Goal: Task Accomplishment & Management: Manage account settings

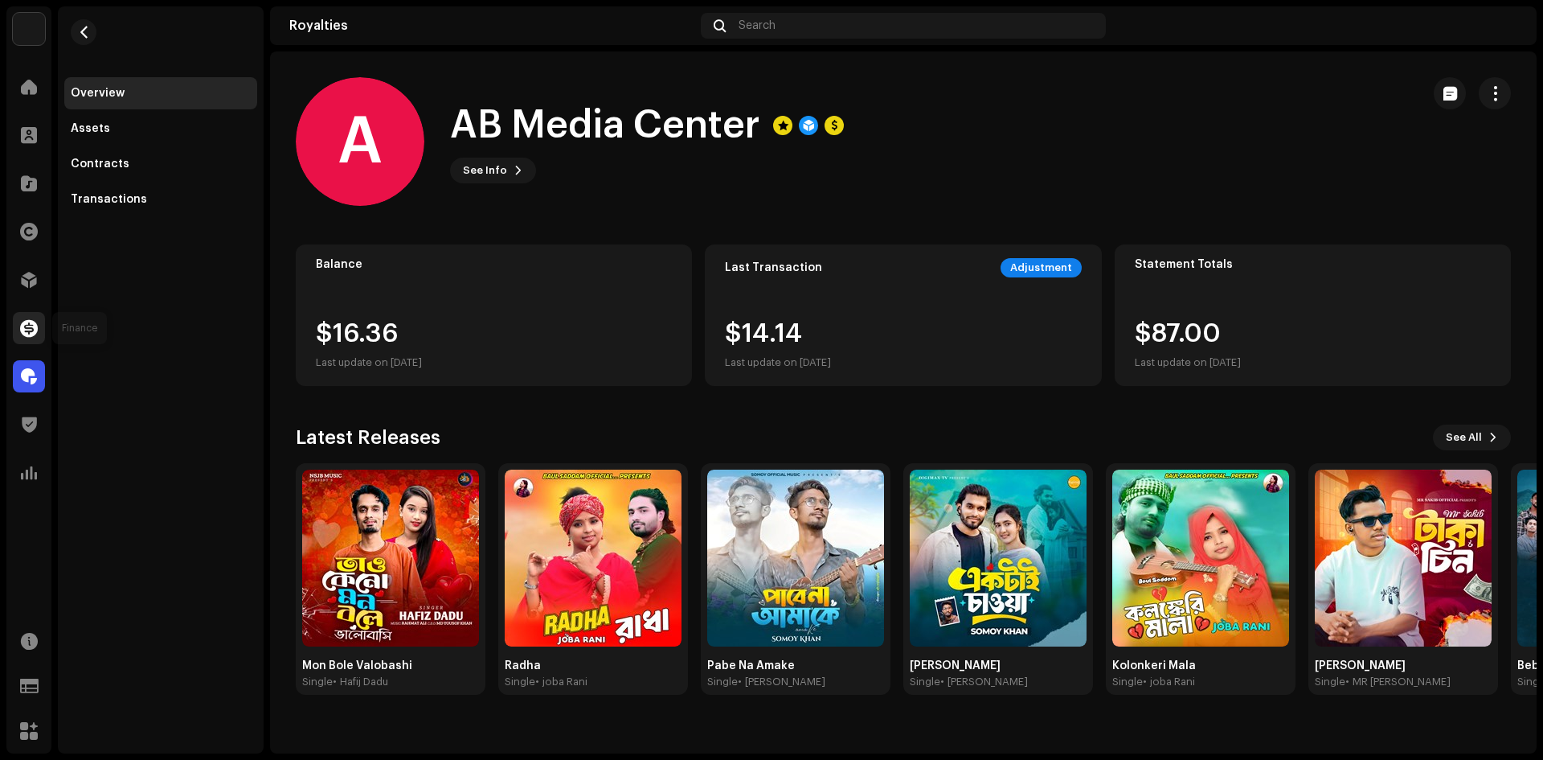
click at [22, 326] on span at bounding box center [29, 327] width 18 height 13
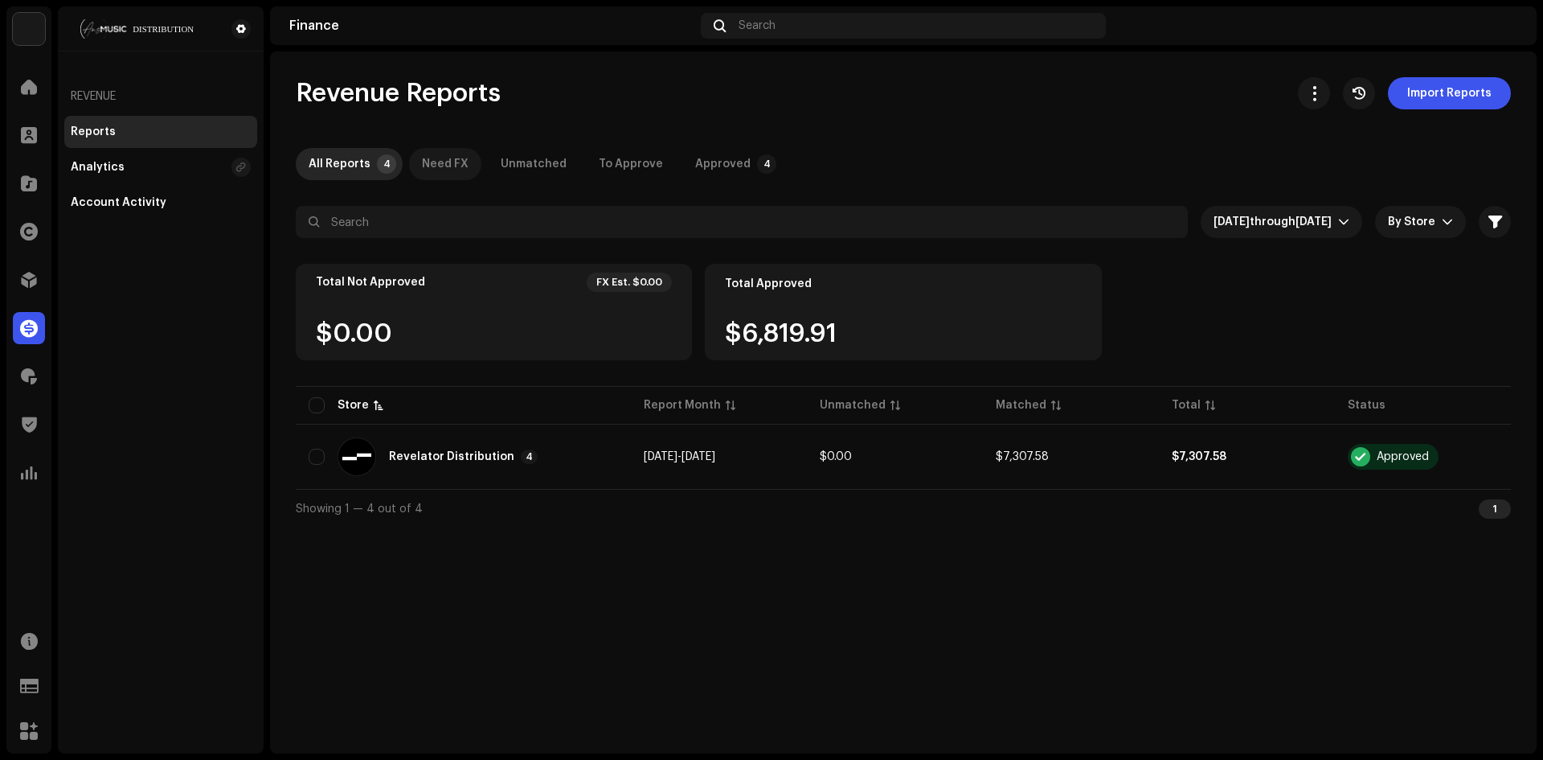
click at [436, 162] on div "Need FX" at bounding box center [445, 164] width 47 height 32
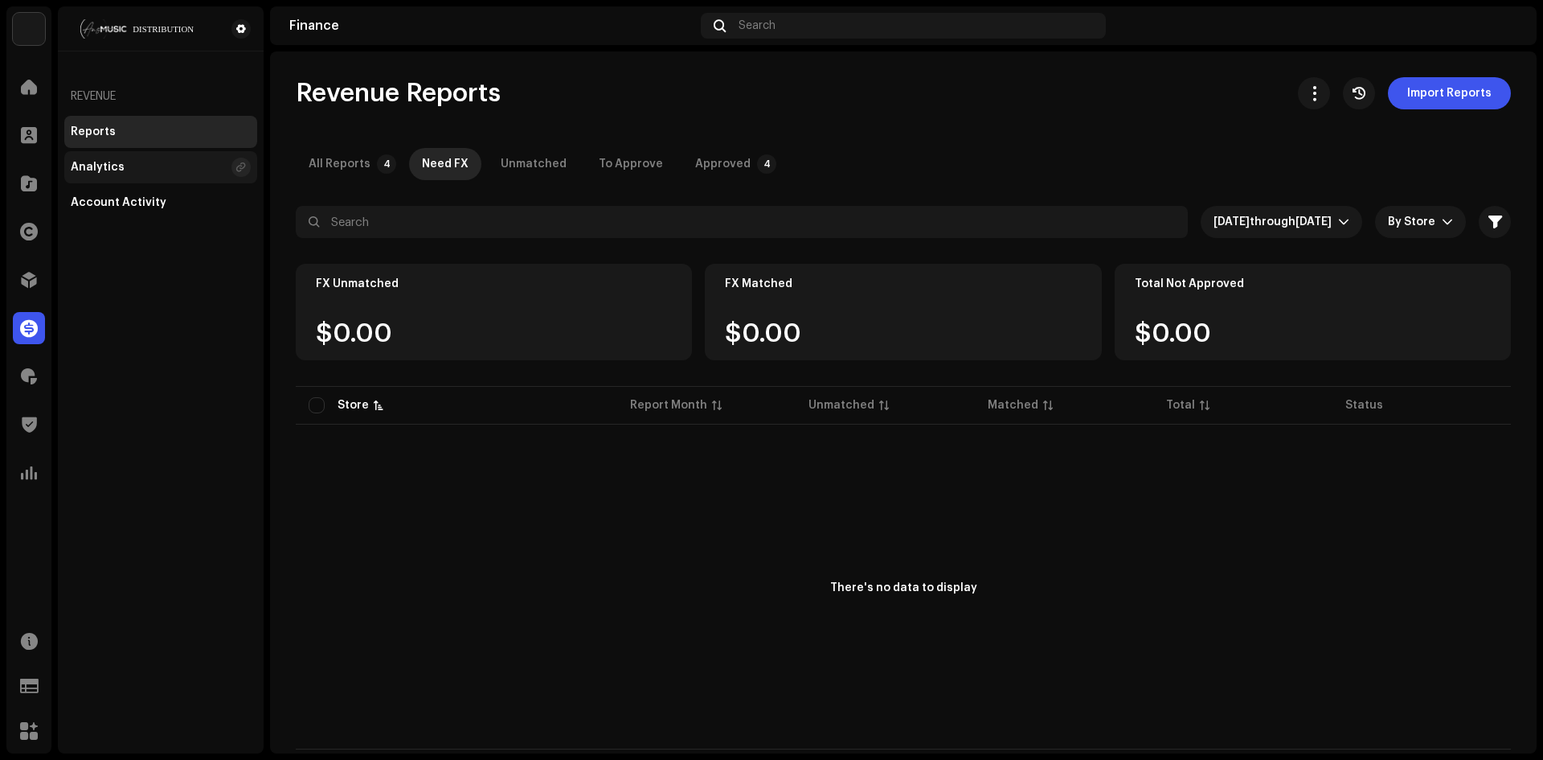
click at [186, 165] on div "Analytics" at bounding box center [148, 167] width 154 height 13
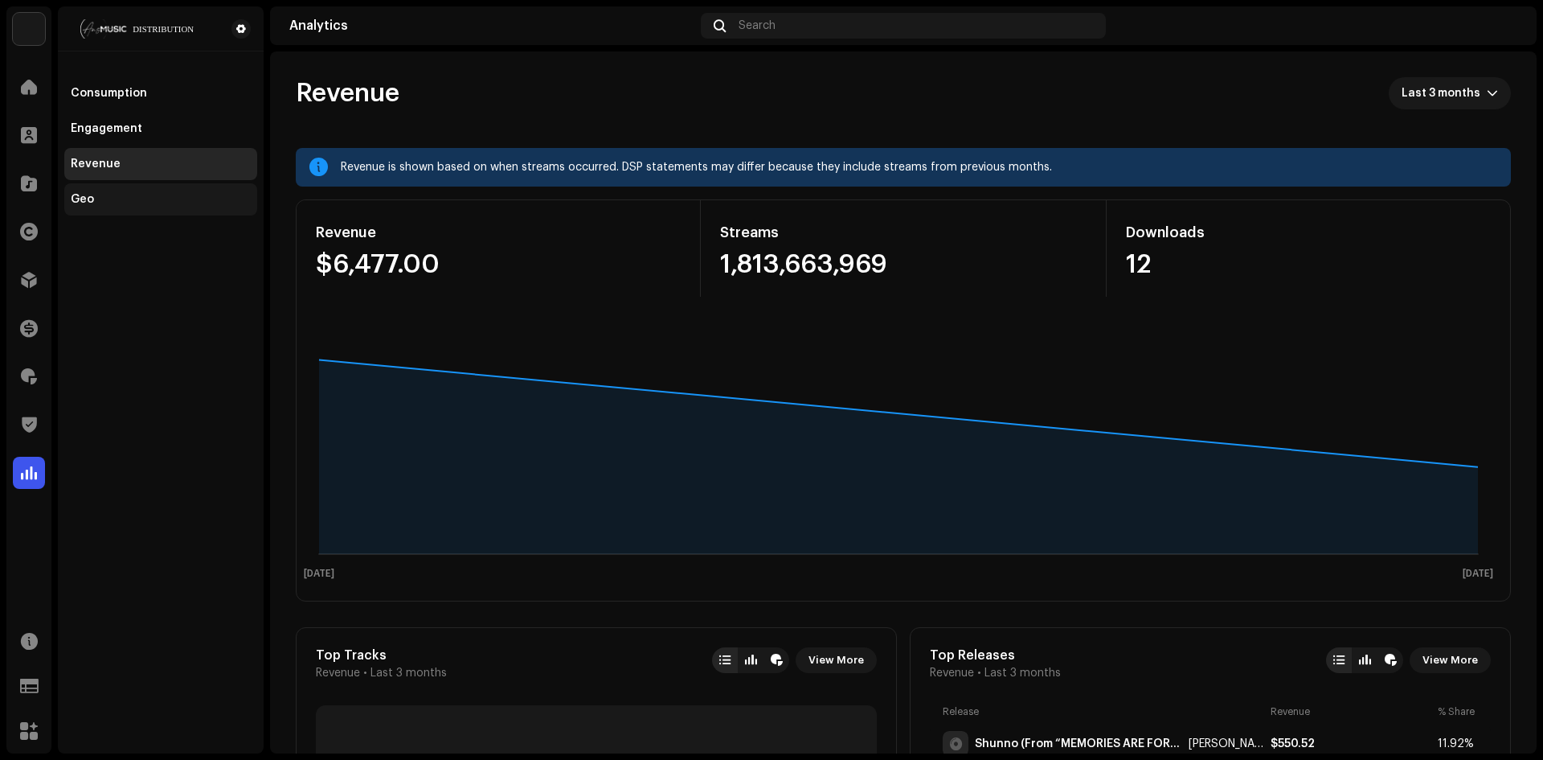
click at [176, 195] on div "Geo" at bounding box center [161, 199] width 180 height 13
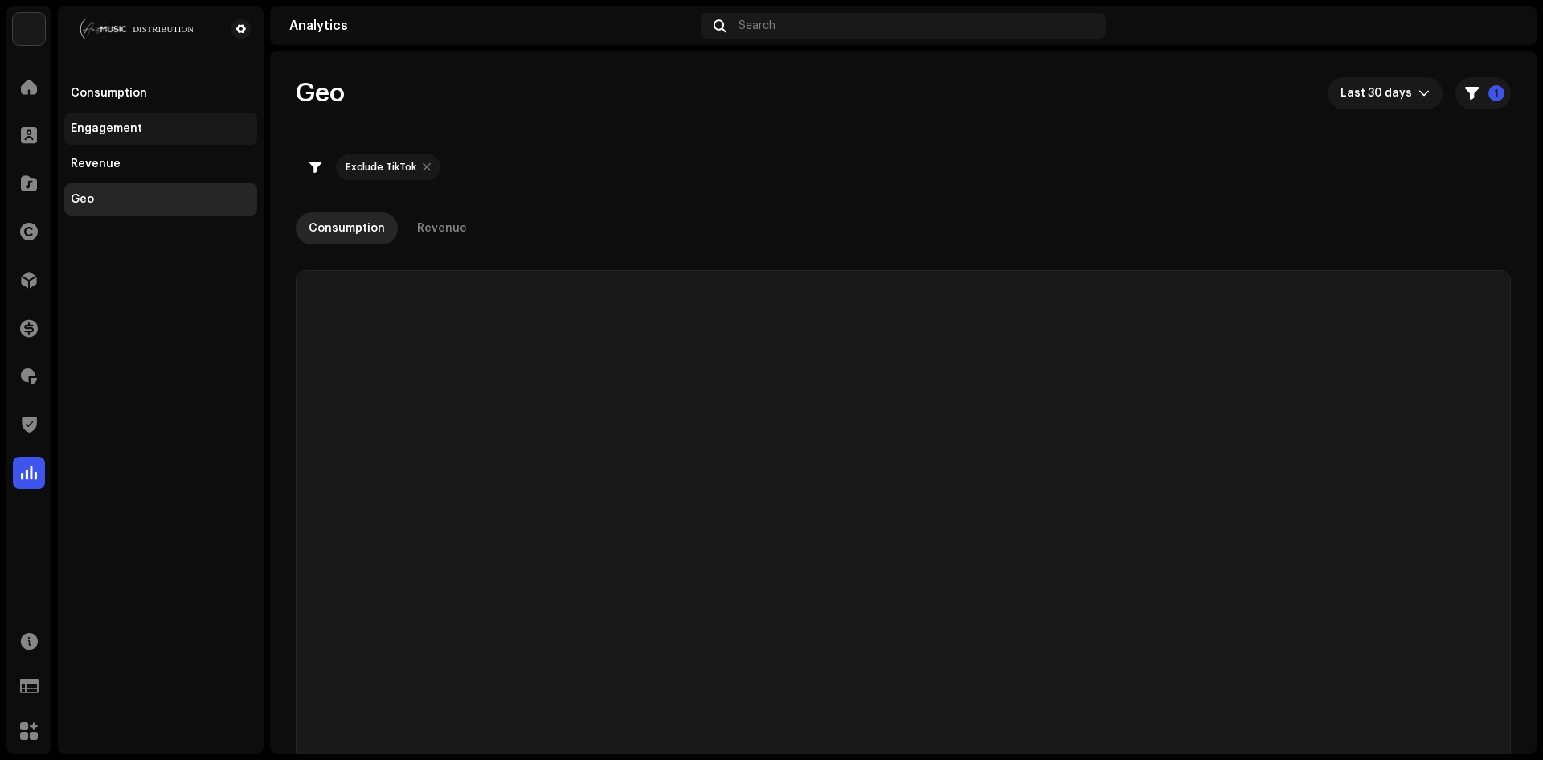
click at [132, 121] on div "Engagement" at bounding box center [160, 129] width 193 height 32
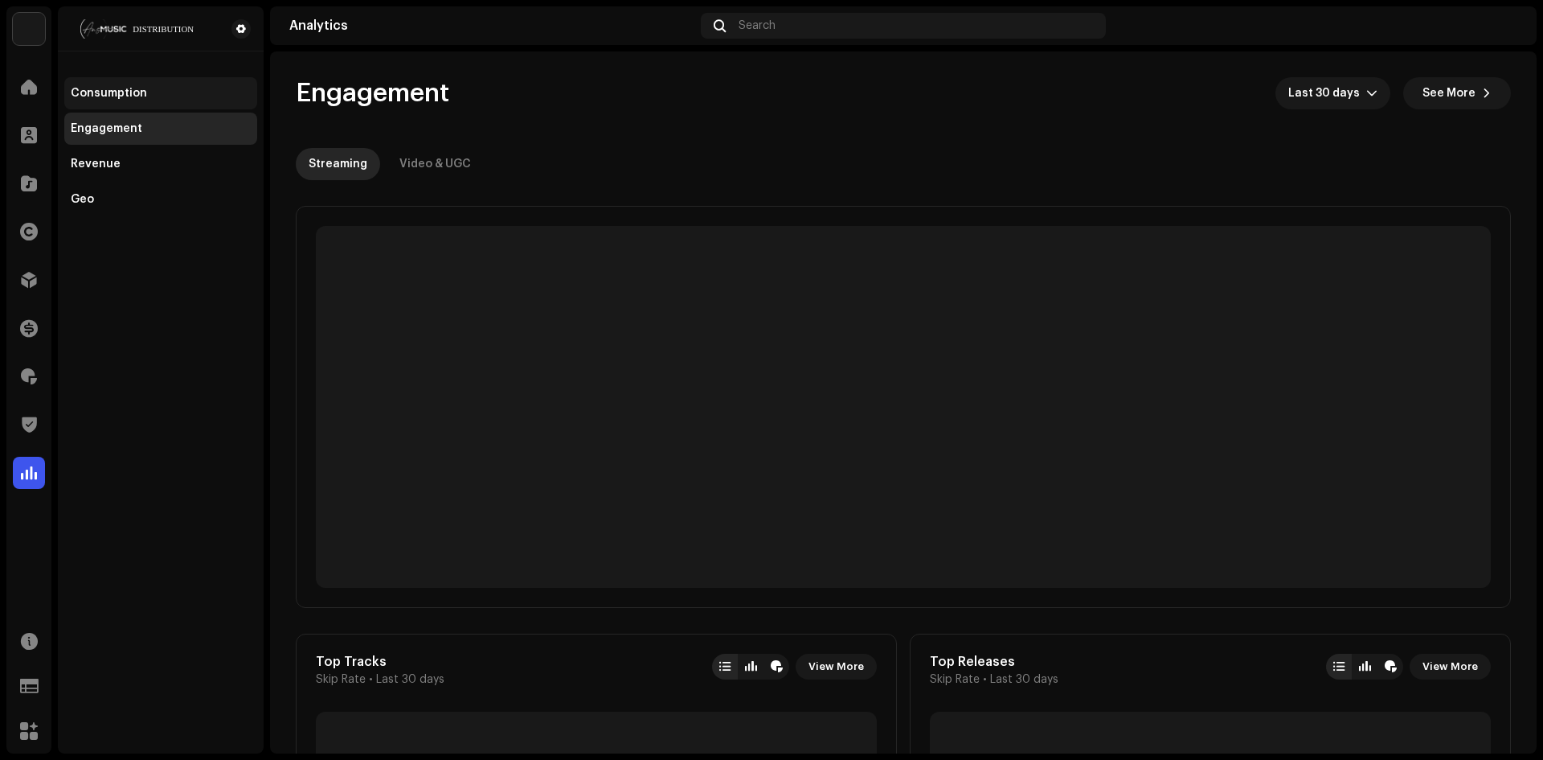
click at [131, 97] on div "Consumption" at bounding box center [109, 93] width 76 height 13
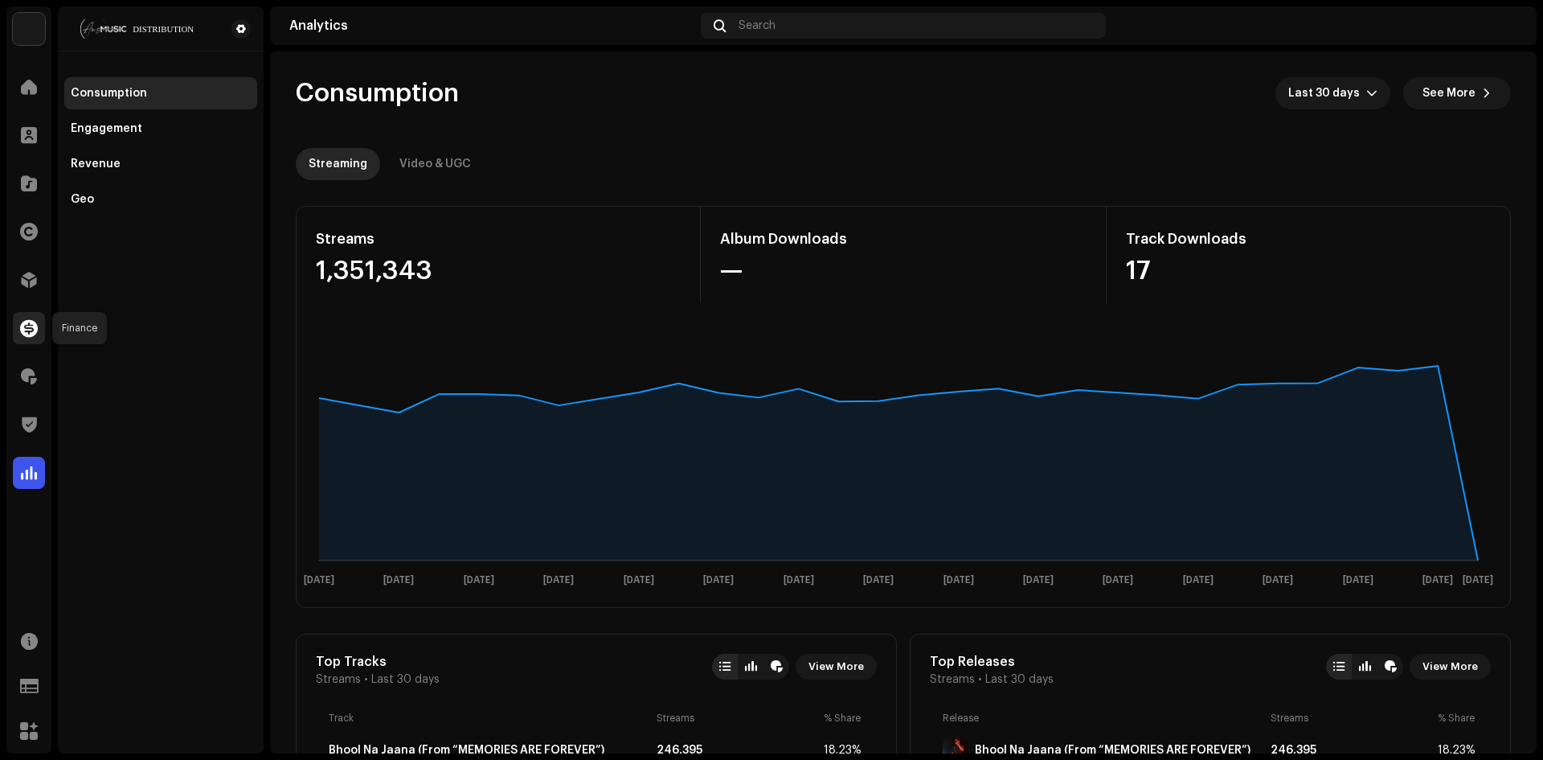
click at [31, 330] on span at bounding box center [29, 327] width 18 height 13
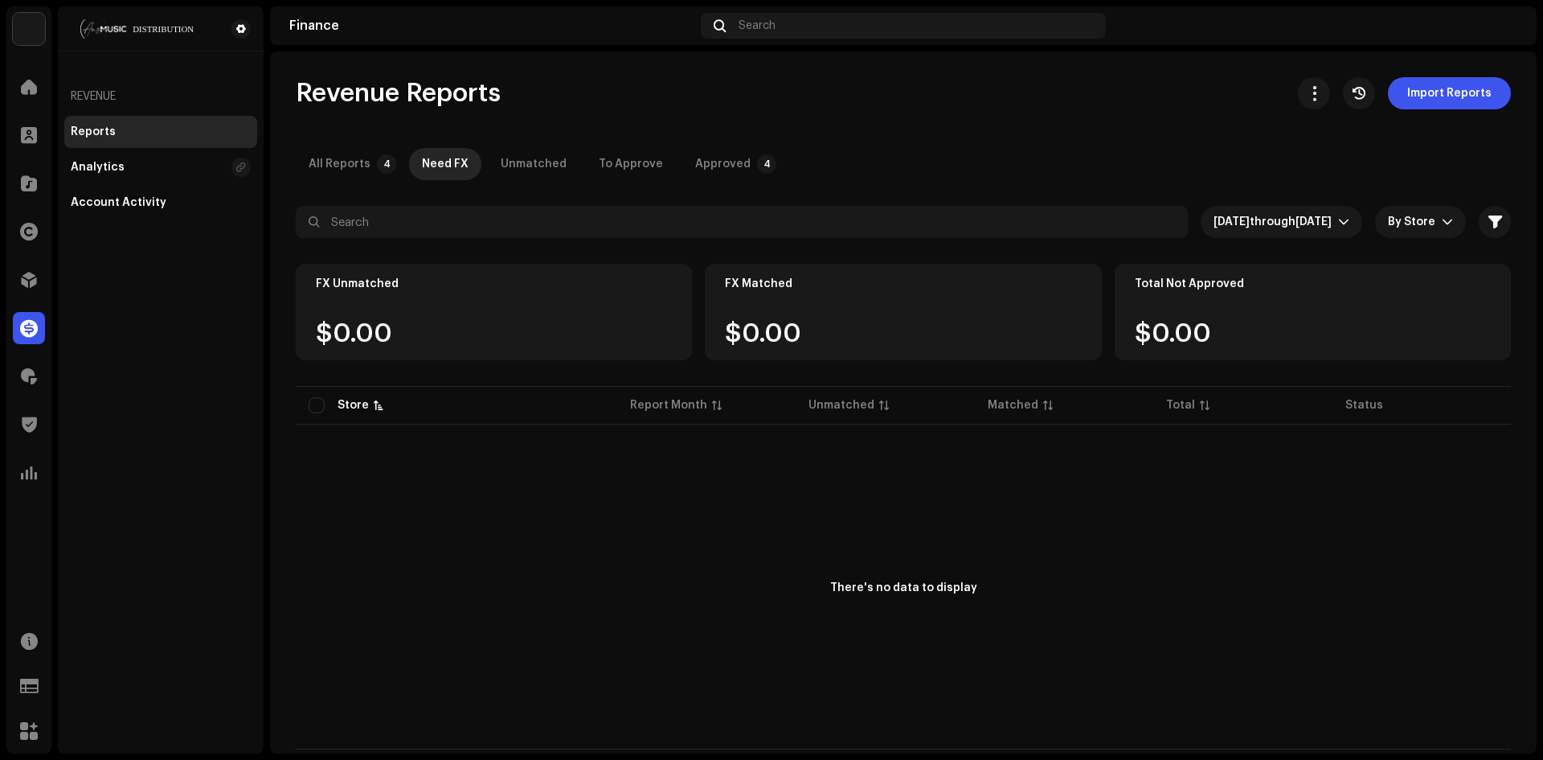
click at [289, 166] on div "Revenue Reports Import Reports All Reports 4 Need FX Unmatched To Approve Appro…" at bounding box center [903, 413] width 1267 height 672
click at [338, 164] on div "All Reports" at bounding box center [340, 164] width 62 height 32
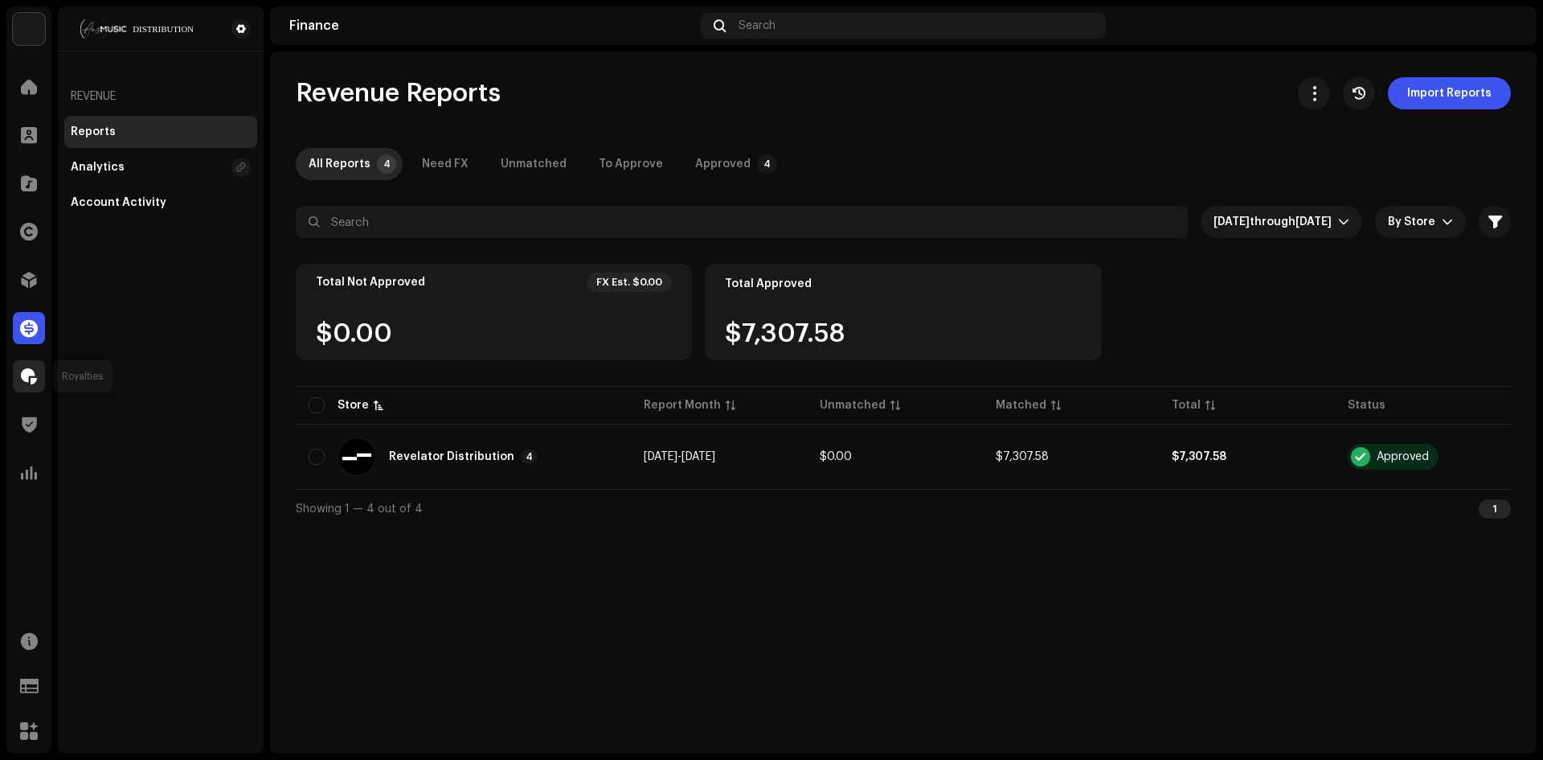
click at [36, 375] on span at bounding box center [29, 376] width 16 height 13
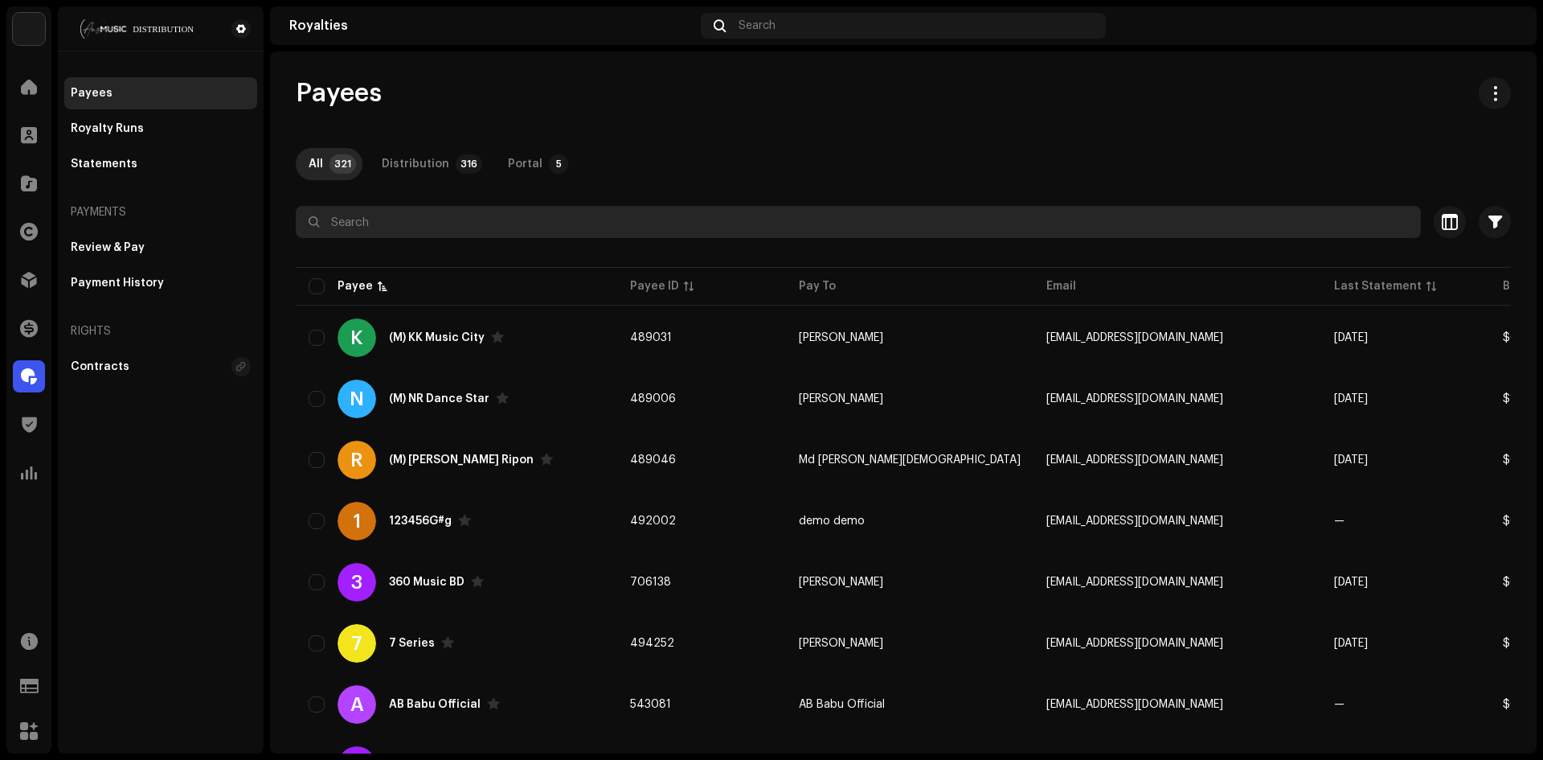
click at [461, 227] on input "text" at bounding box center [858, 222] width 1125 height 32
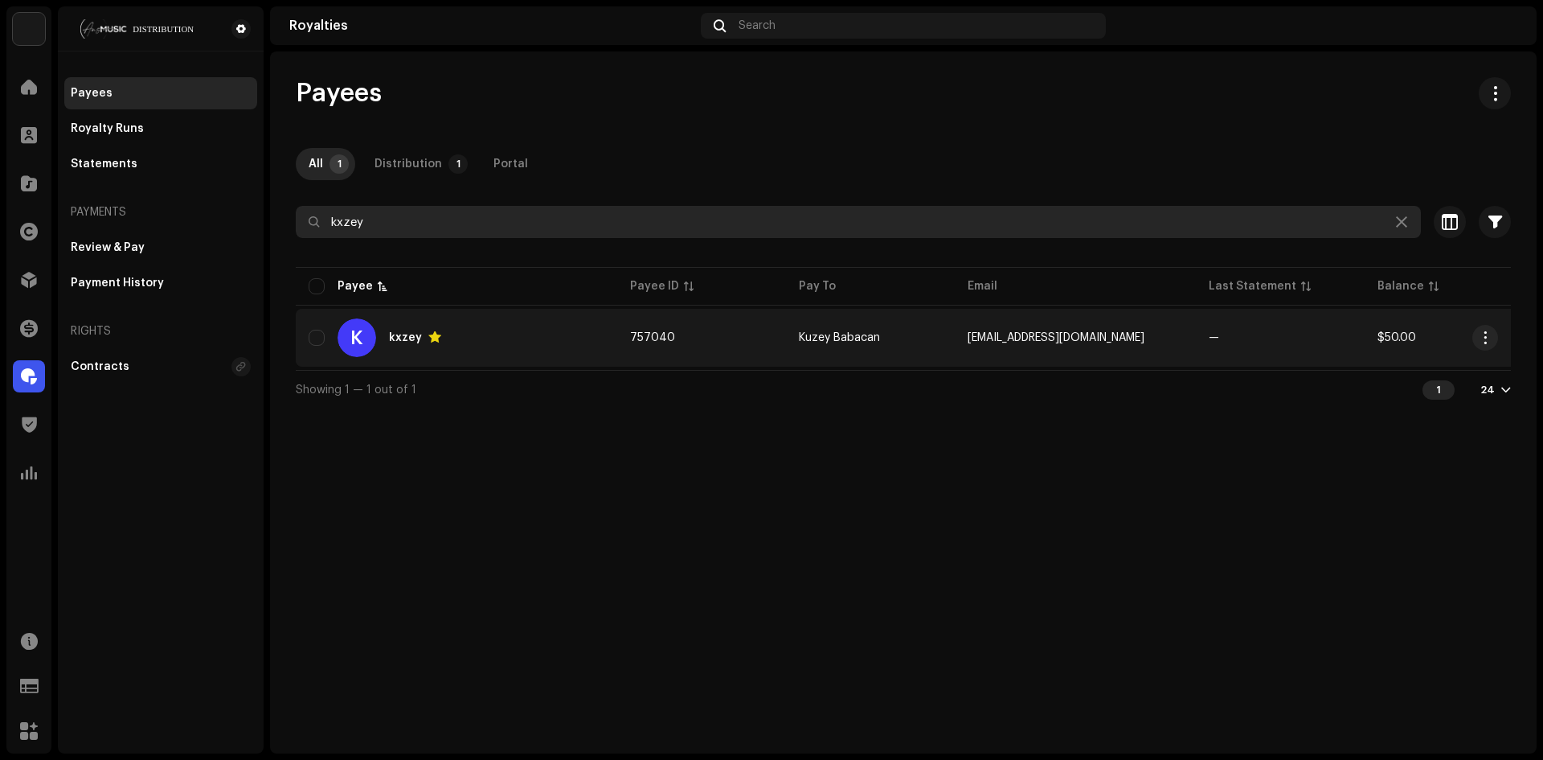
type input "kxzey"
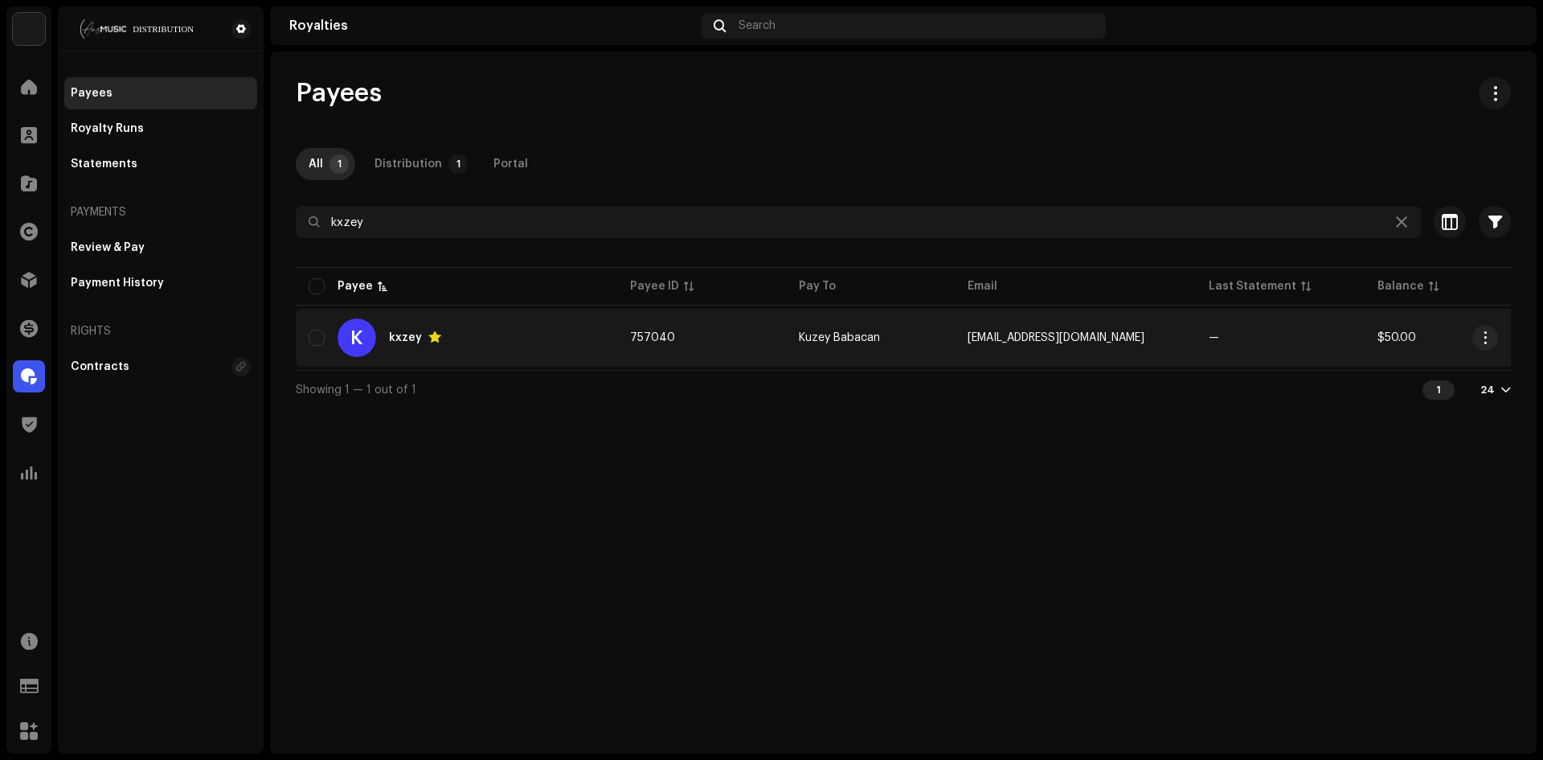
click at [558, 338] on div "K kxzey" at bounding box center [457, 337] width 296 height 39
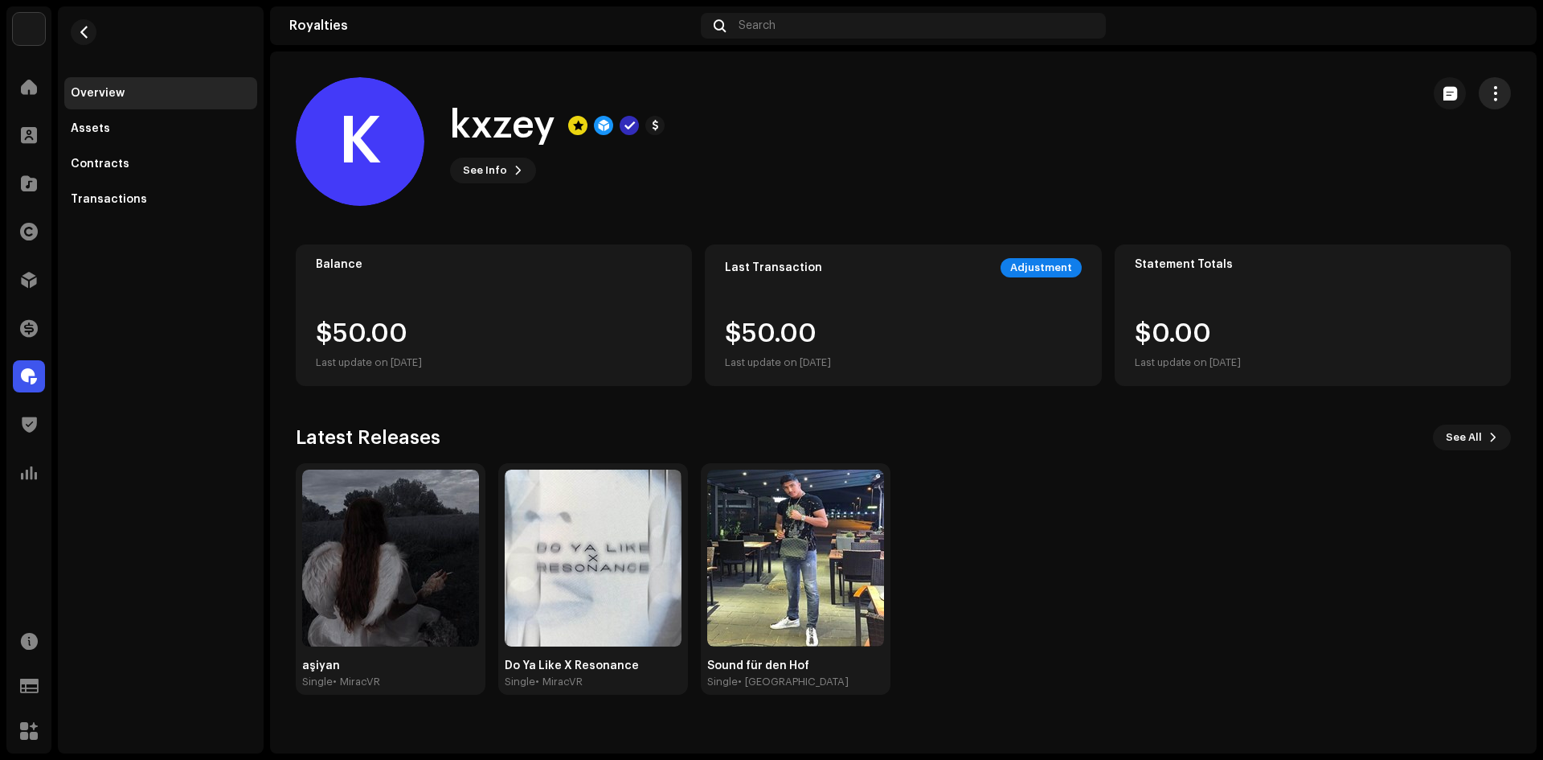
click at [1490, 95] on span "button" at bounding box center [1495, 93] width 15 height 13
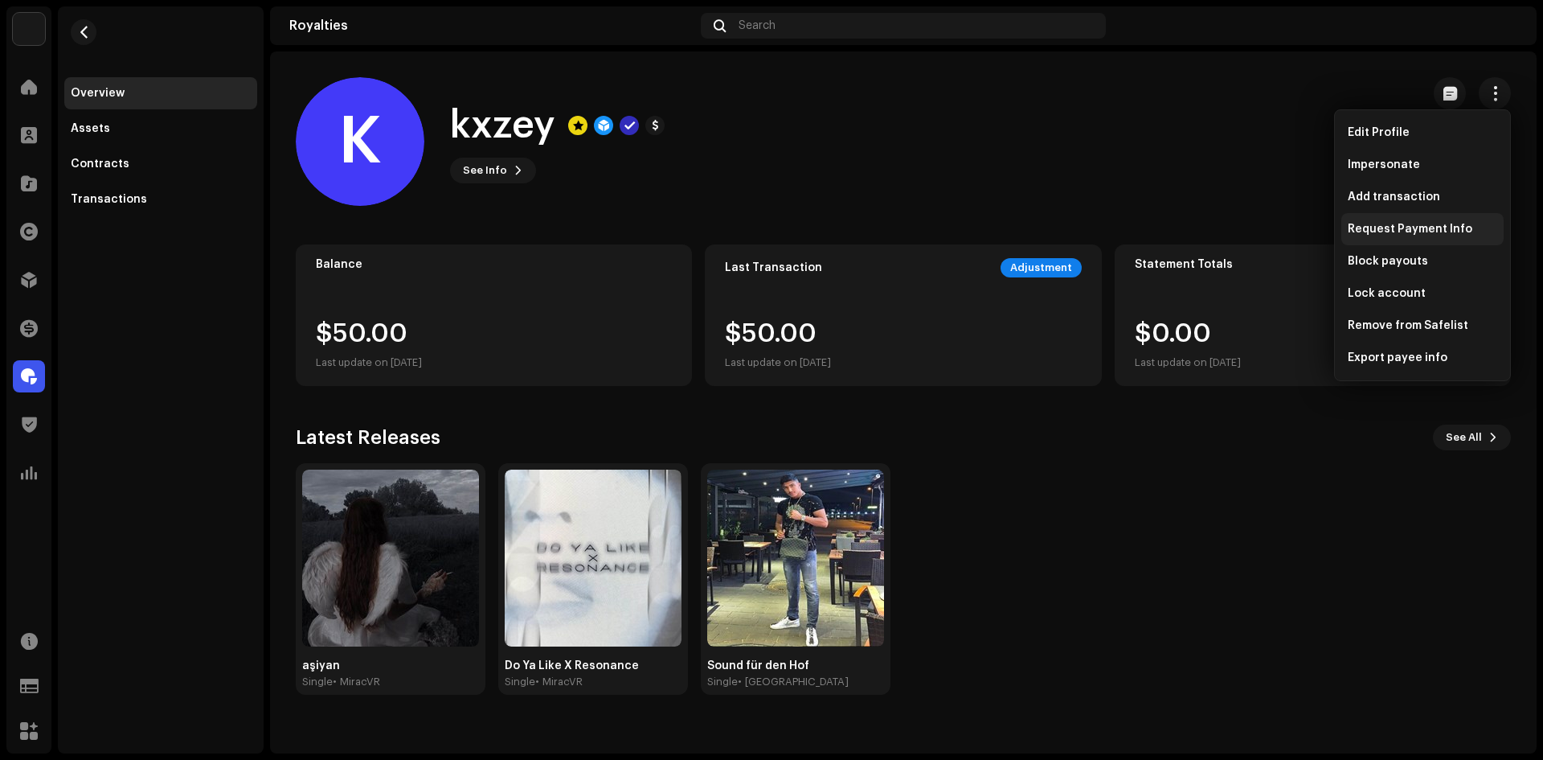
click at [1439, 233] on span "Request Payment Info" at bounding box center [1410, 229] width 125 height 13
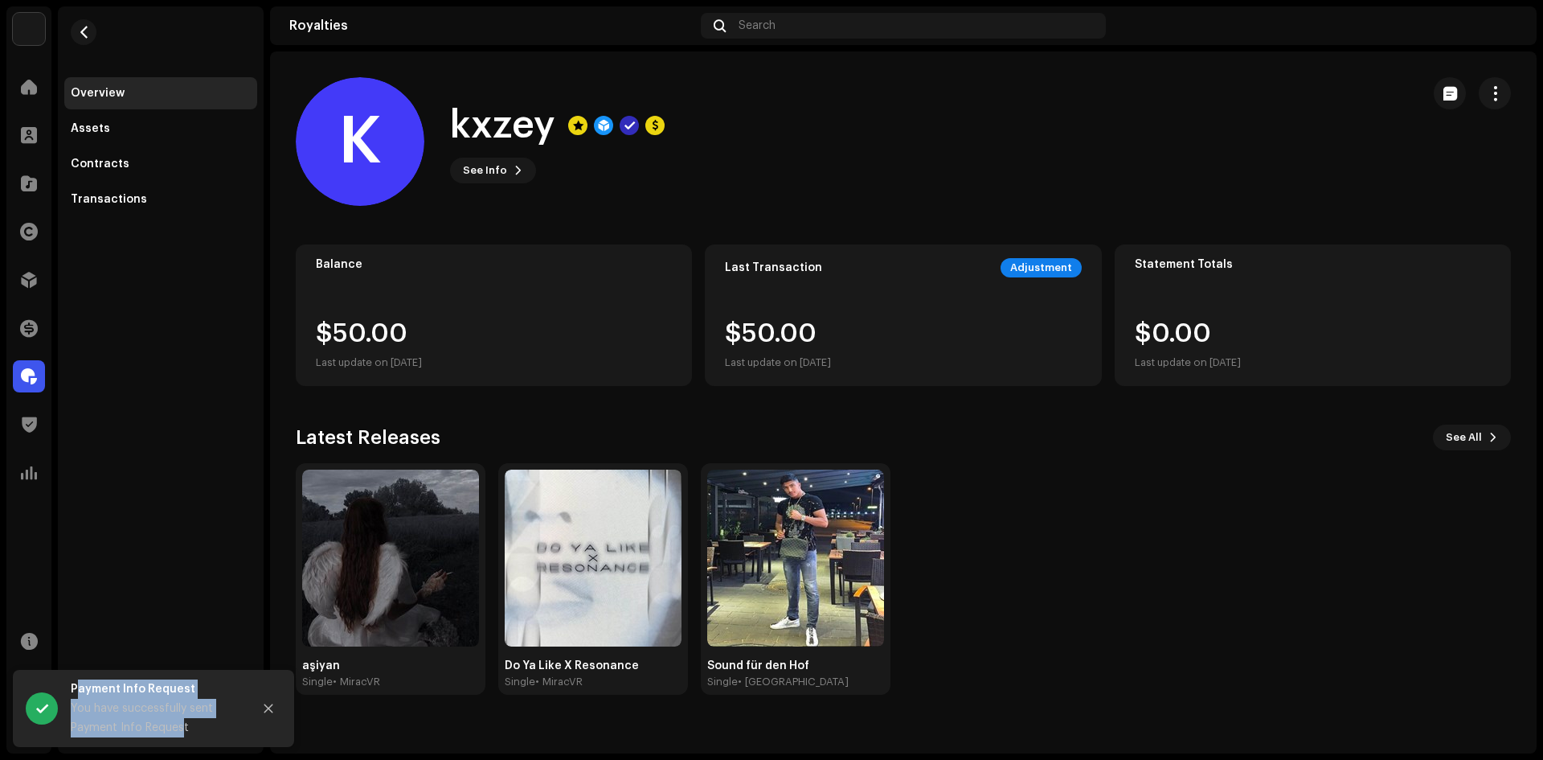
drag, startPoint x: 150, startPoint y: 716, endPoint x: 67, endPoint y: 696, distance: 86.0
click at [66, 696] on div "Payment Info Request You have successfully sent Payment Info Request" at bounding box center [153, 707] width 281 height 77
copy div "Payment Info Request You have successfully sent Payment Info Reques"
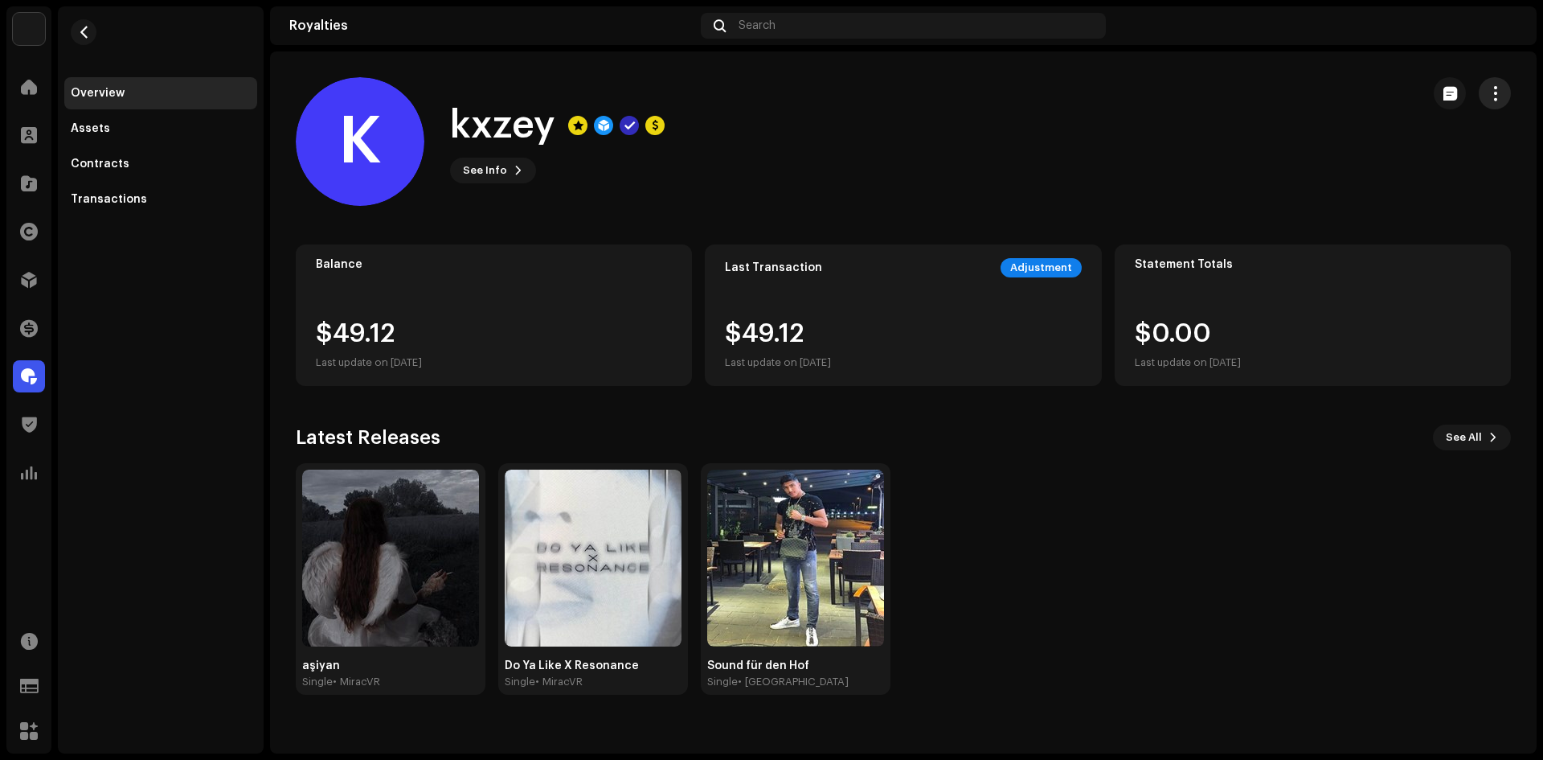
click at [1488, 92] on span "button" at bounding box center [1495, 93] width 15 height 13
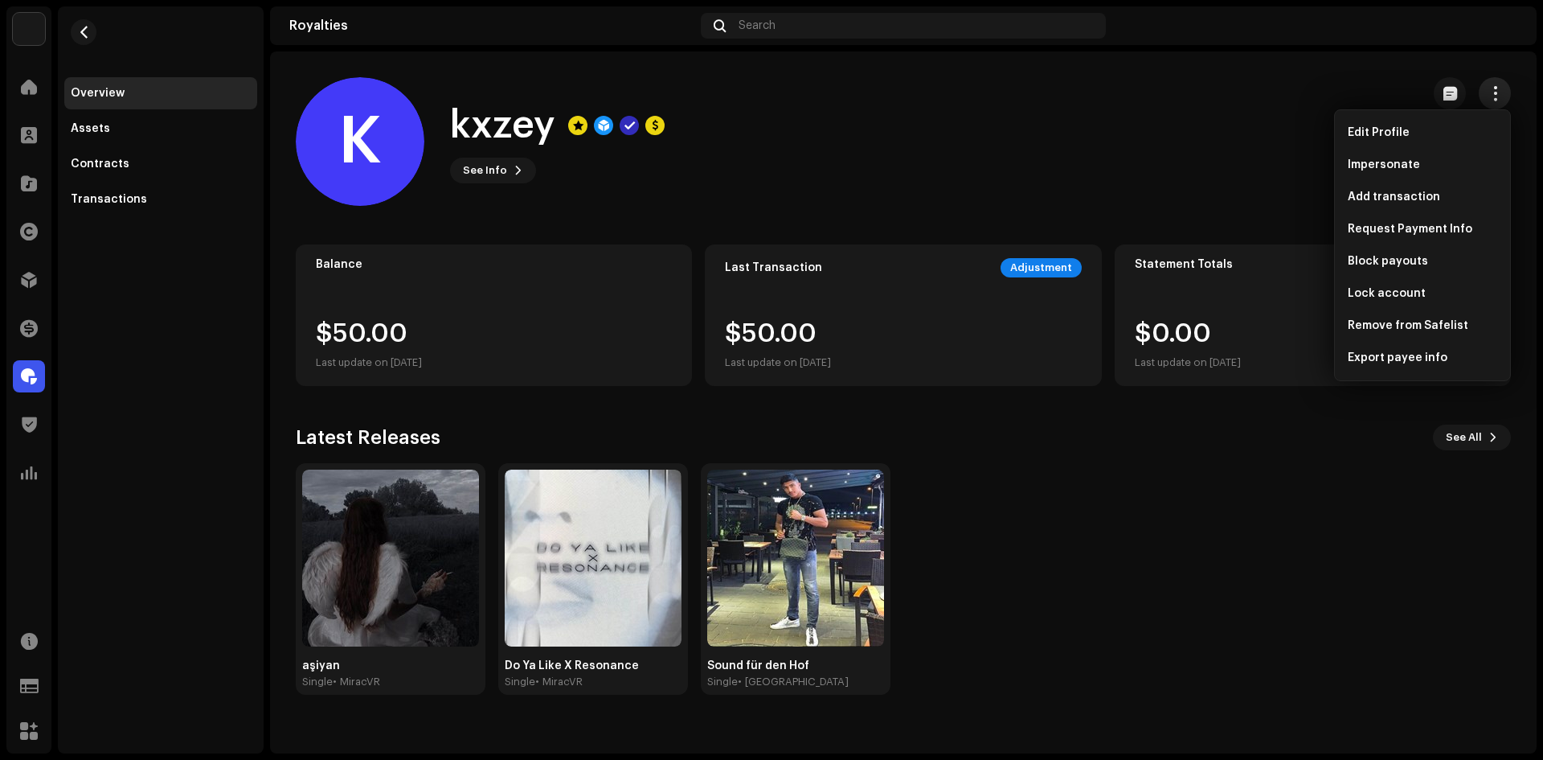
click at [1488, 92] on span "button" at bounding box center [1495, 93] width 15 height 13
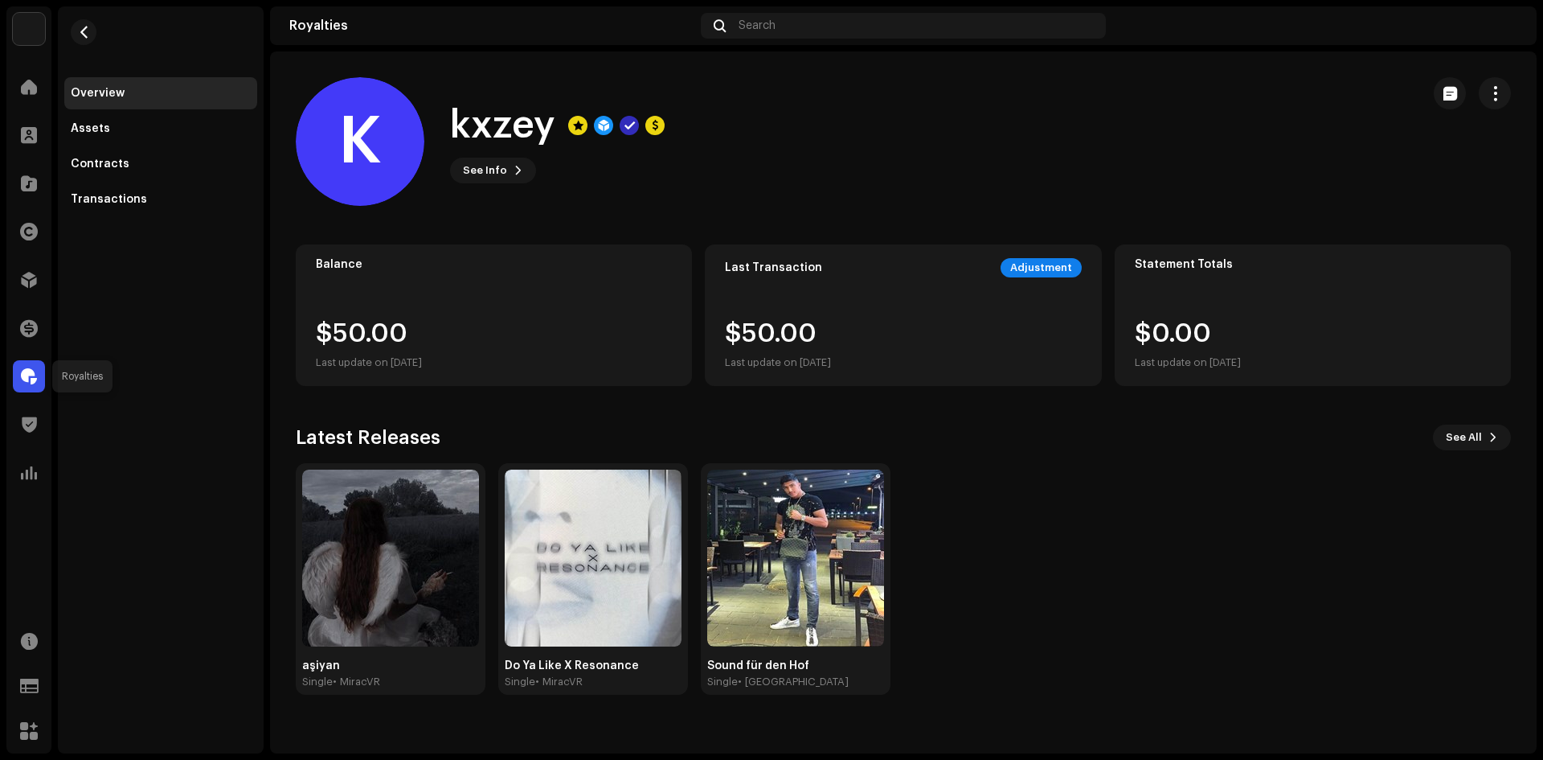
click at [24, 381] on span at bounding box center [29, 376] width 16 height 13
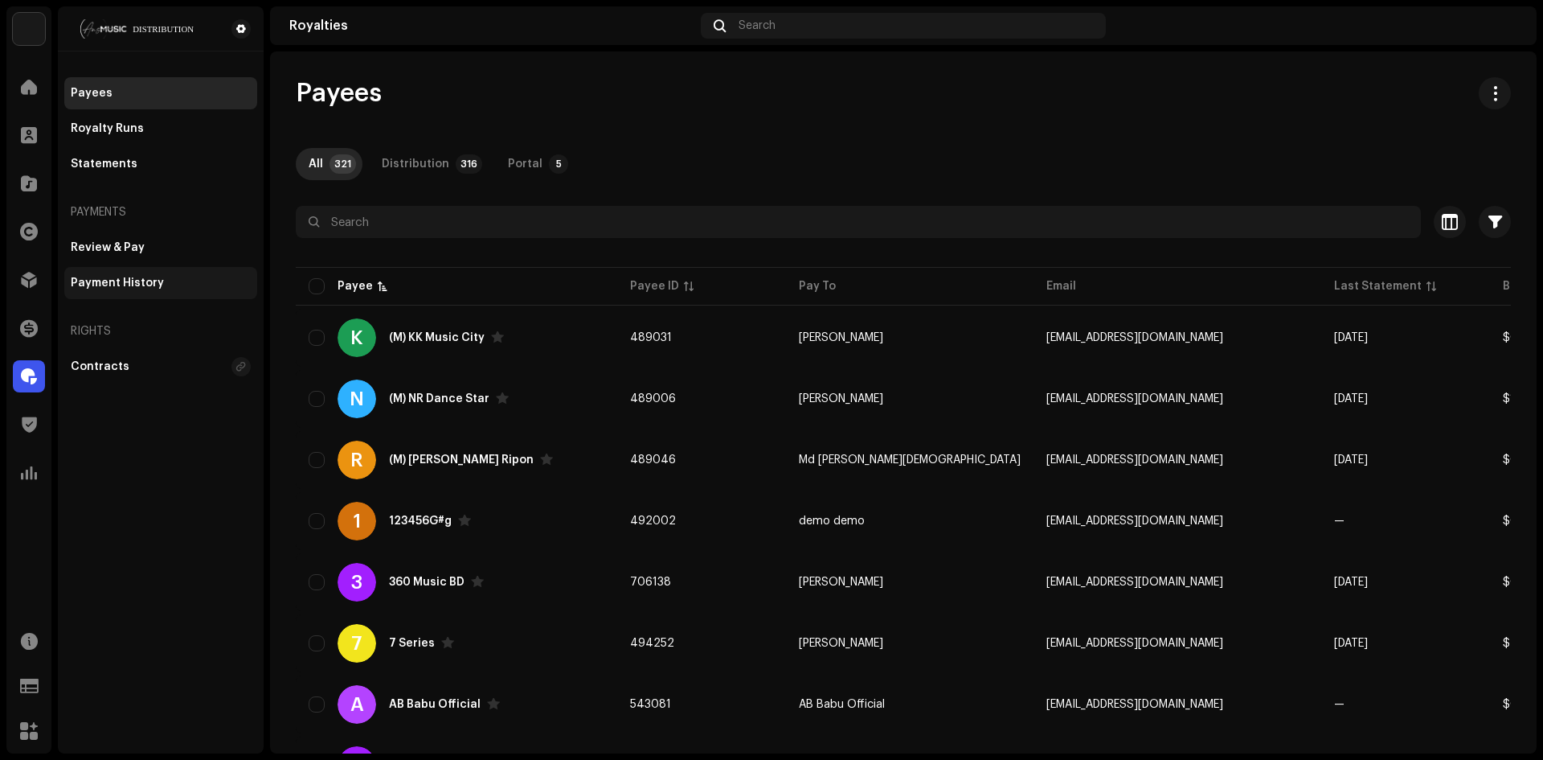
click at [120, 293] on div "Payment History" at bounding box center [160, 283] width 193 height 32
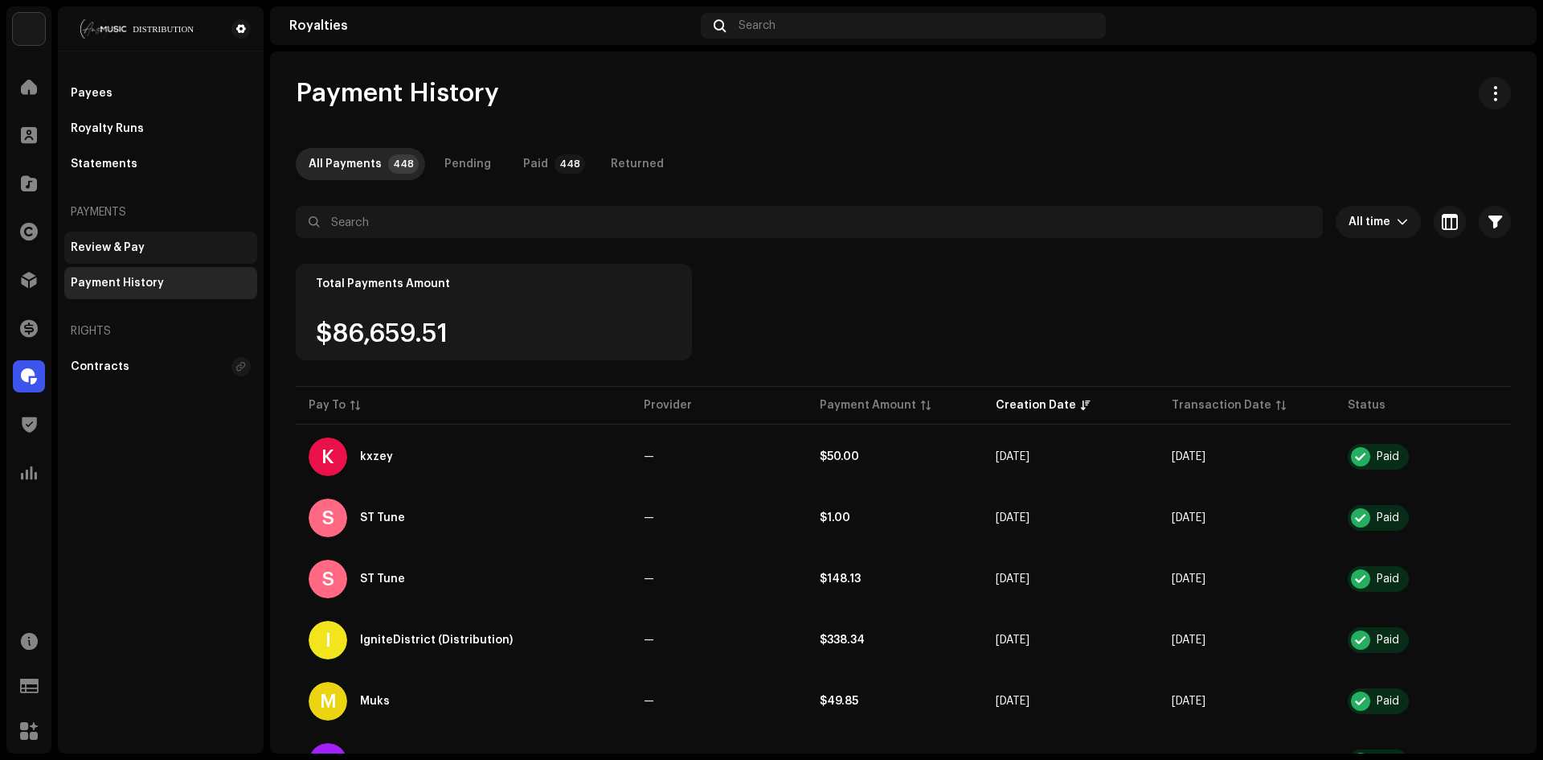
click at [121, 247] on div "Review & Pay" at bounding box center [108, 247] width 74 height 13
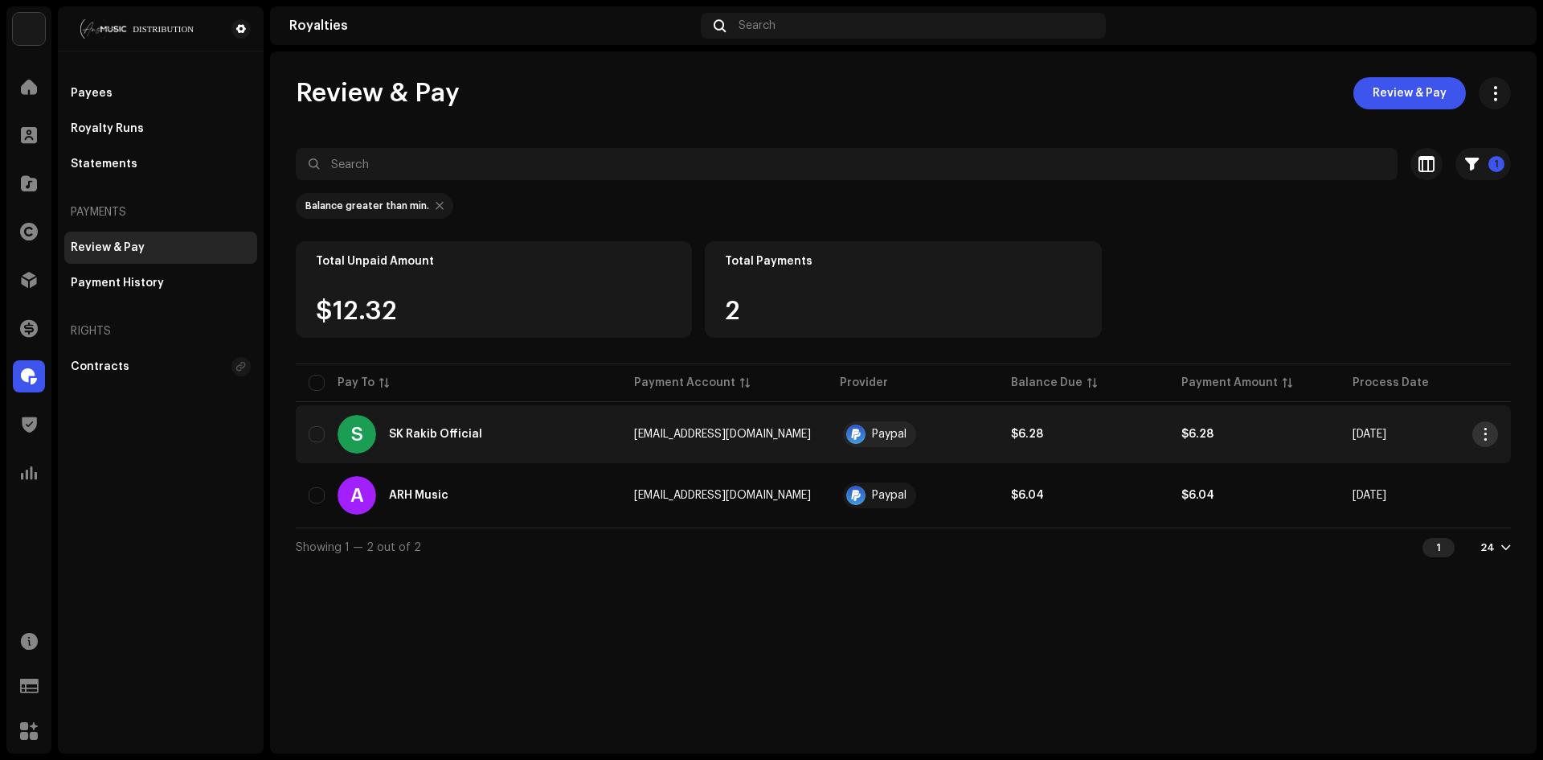
click at [1474, 436] on button "button" at bounding box center [1485, 434] width 26 height 26
click at [1382, 505] on span "Review & Pay" at bounding box center [1372, 502] width 74 height 13
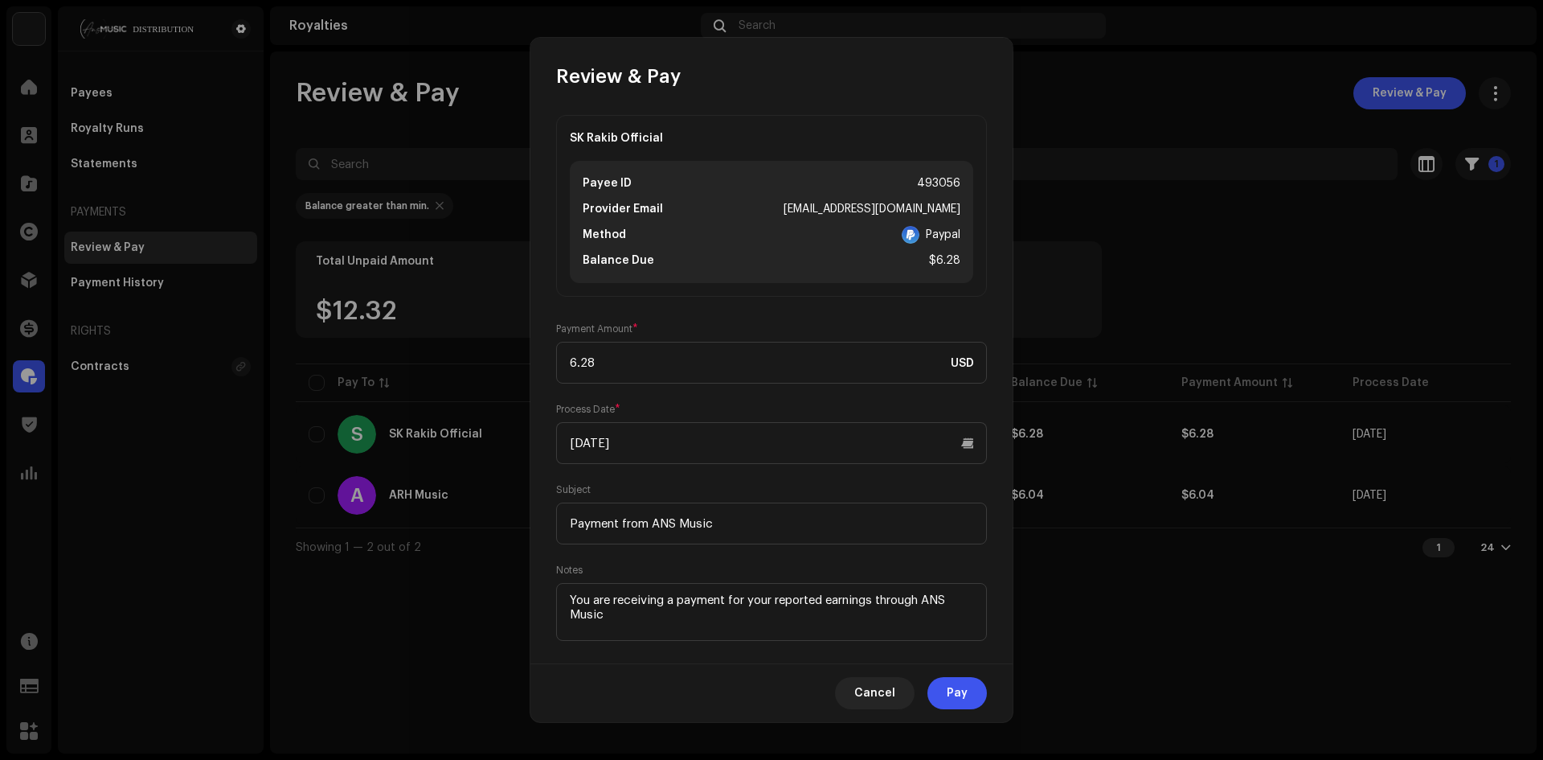
scroll to position [26, 0]
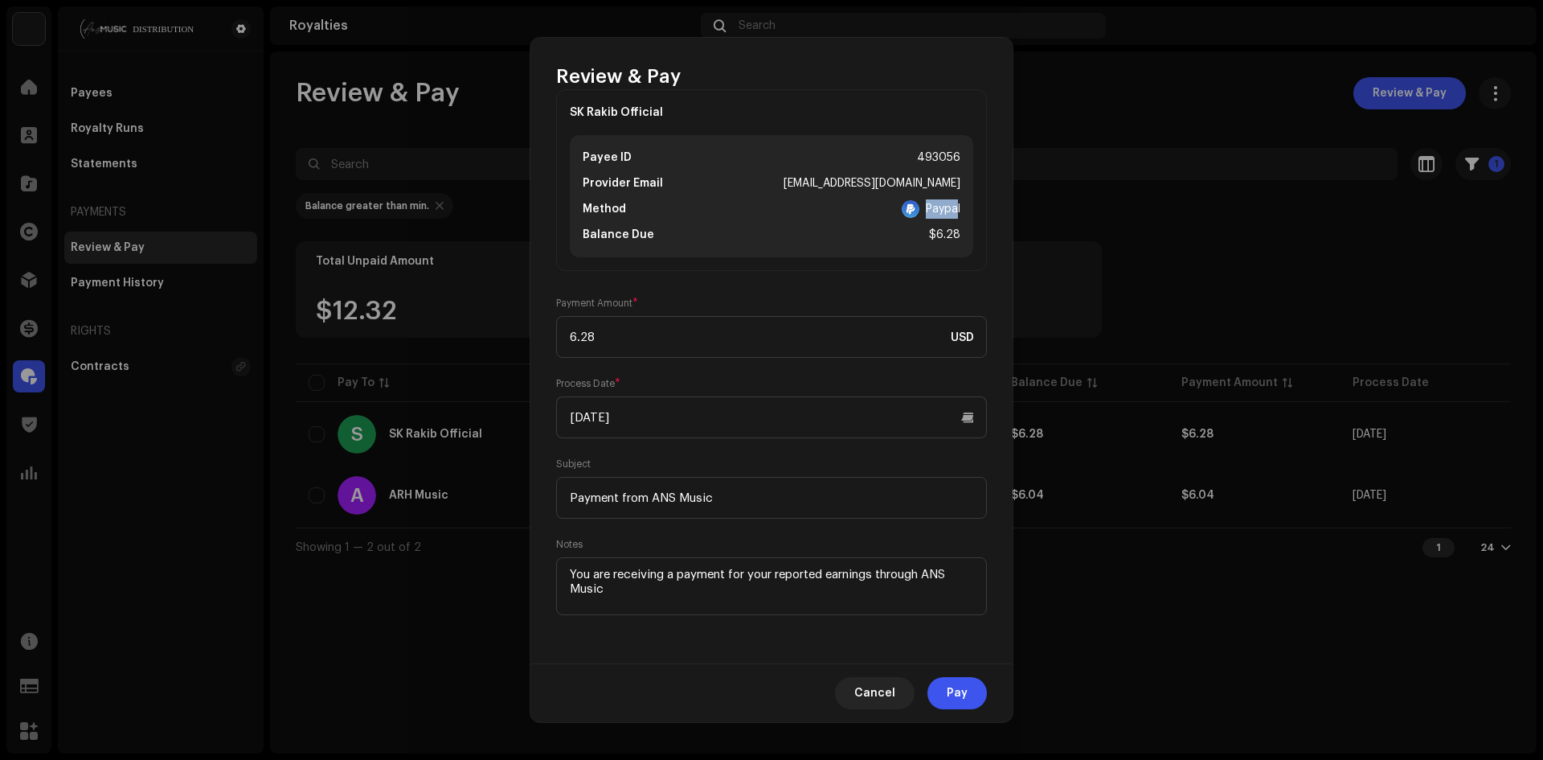
drag, startPoint x: 926, startPoint y: 205, endPoint x: 957, endPoint y: 207, distance: 31.4
click at [954, 207] on div "Payee ID 493056 Provider Email [EMAIL_ADDRESS][DOMAIN_NAME] Method Paypal Balan…" at bounding box center [771, 196] width 403 height 122
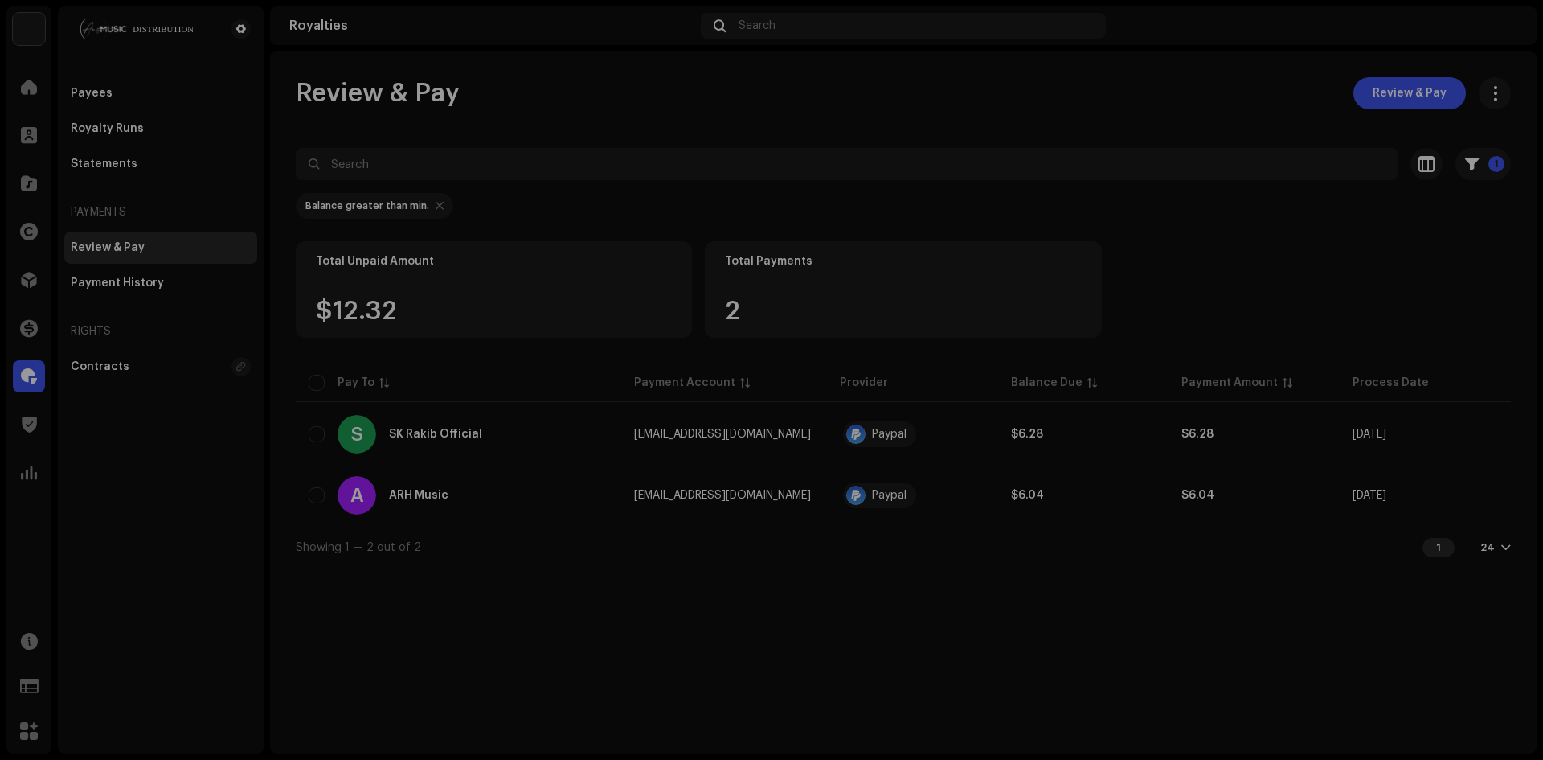
click at [398, 270] on div "Review & Pay [PERSON_NAME] Official Payee ID 493056 Provider Email [EMAIL_ADDRE…" at bounding box center [771, 380] width 1543 height 760
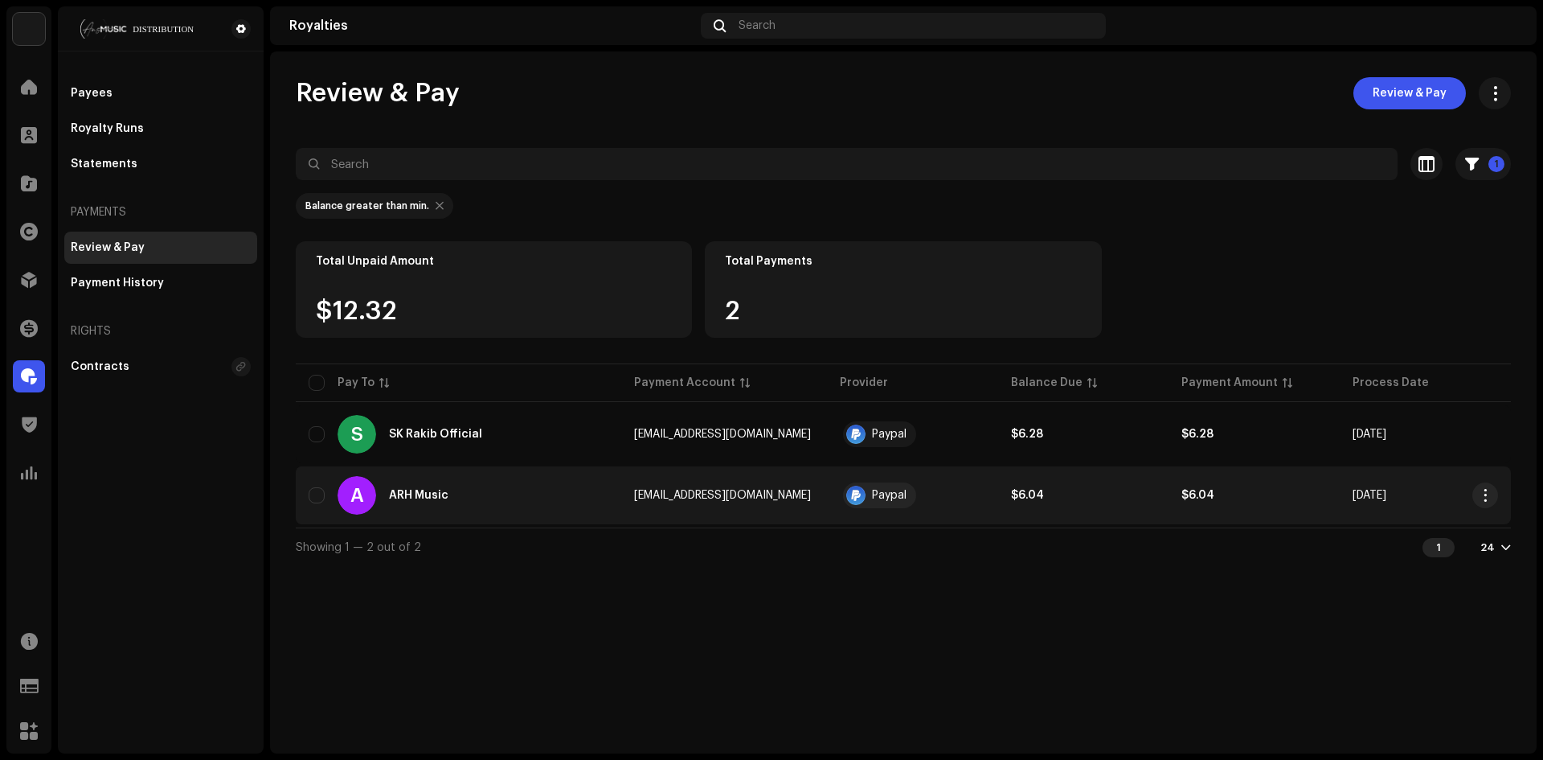
click at [858, 487] on div "Paypal" at bounding box center [879, 495] width 73 height 26
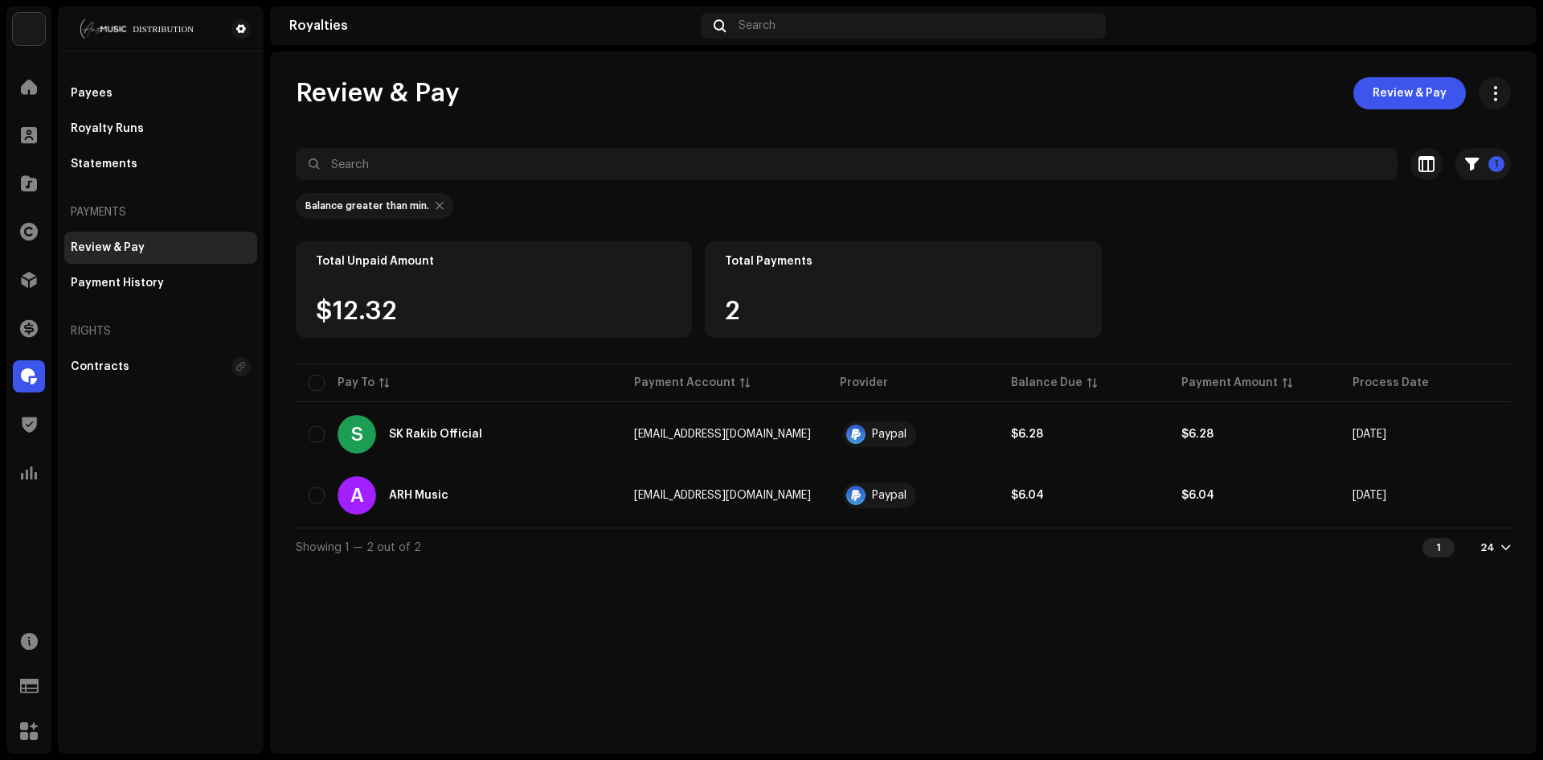
click at [432, 487] on div "Review & Pay ARH Music Payee ID 485819 Provider Email [EMAIL_ADDRESS][DOMAIN_NA…" at bounding box center [771, 380] width 1543 height 760
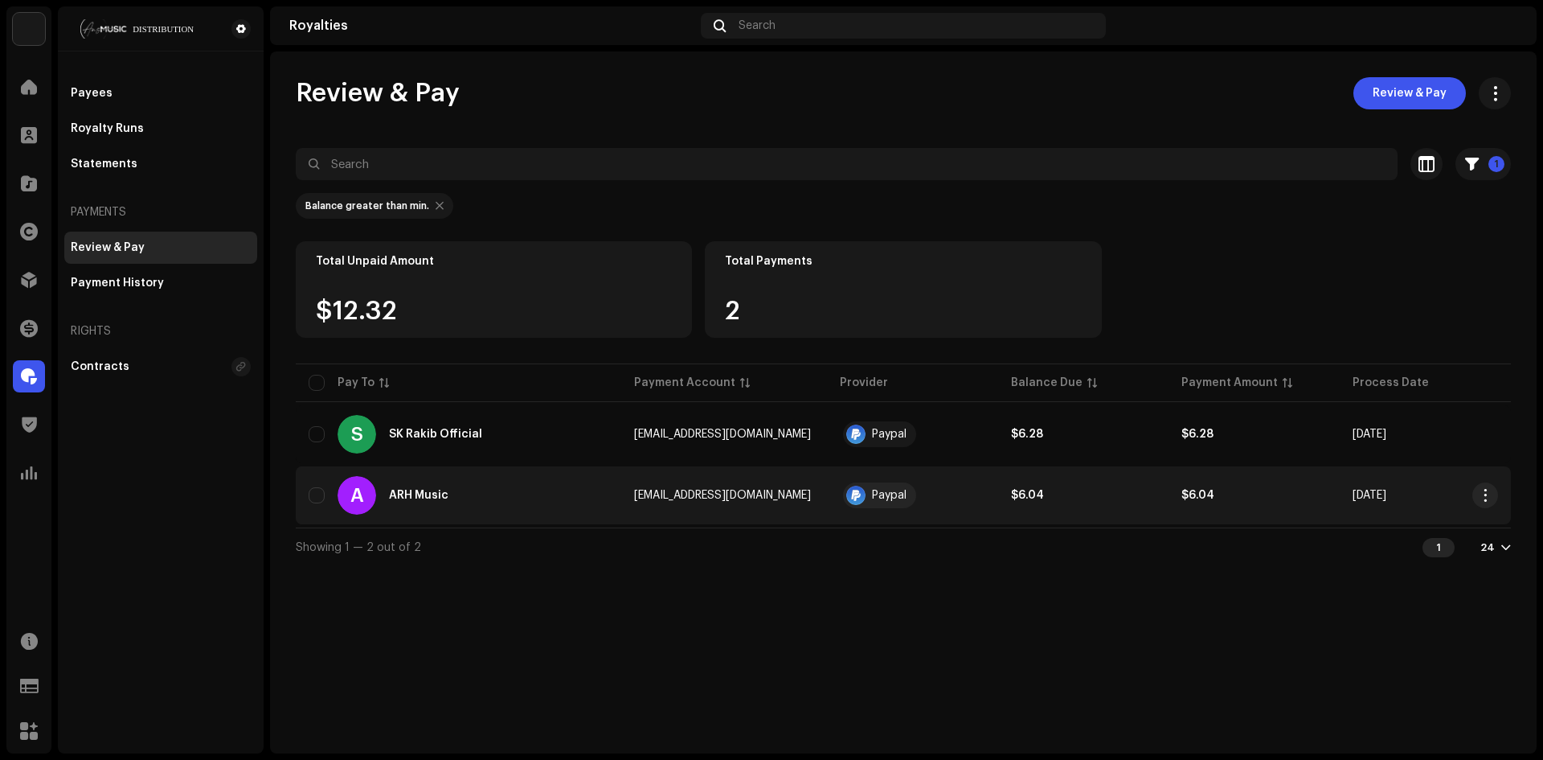
click at [544, 473] on td "A ARH Music" at bounding box center [459, 495] width 326 height 58
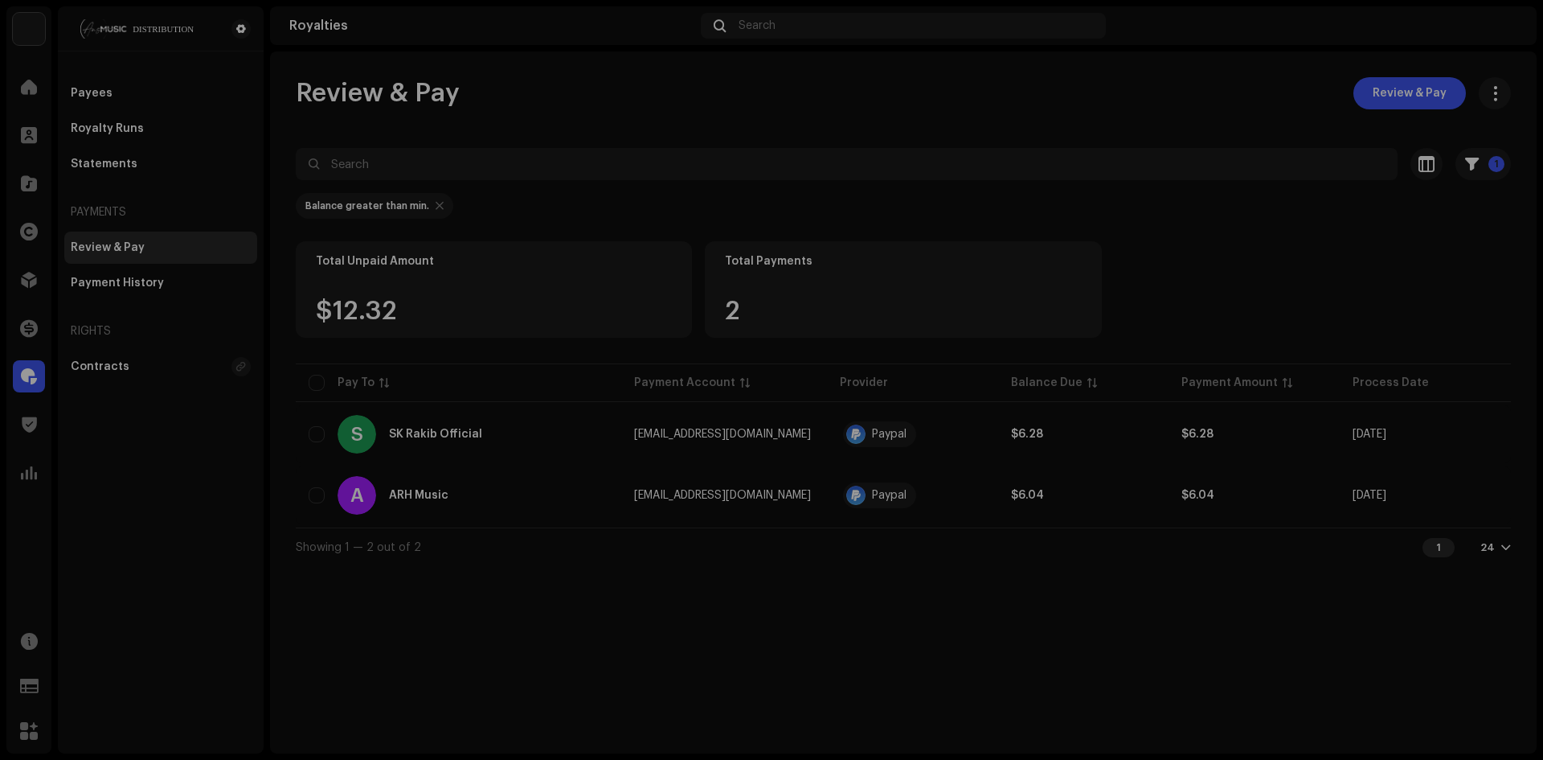
click at [512, 481] on div "Review & Pay ARH Music Payee ID 485819 Provider Email [EMAIL_ADDRESS][DOMAIN_NA…" at bounding box center [771, 380] width 1543 height 760
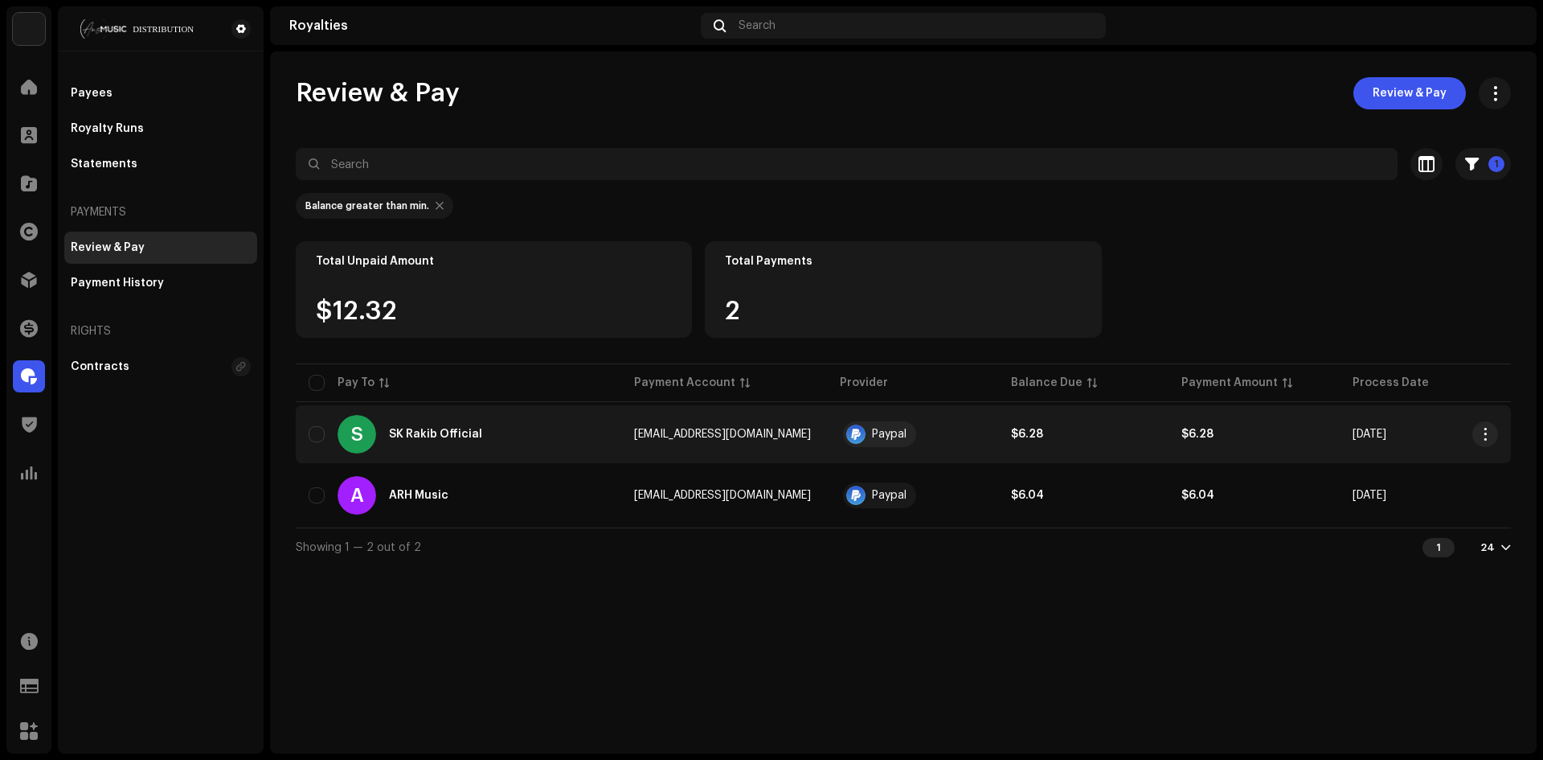
click at [526, 415] on div "S [PERSON_NAME] Official" at bounding box center [459, 434] width 300 height 39
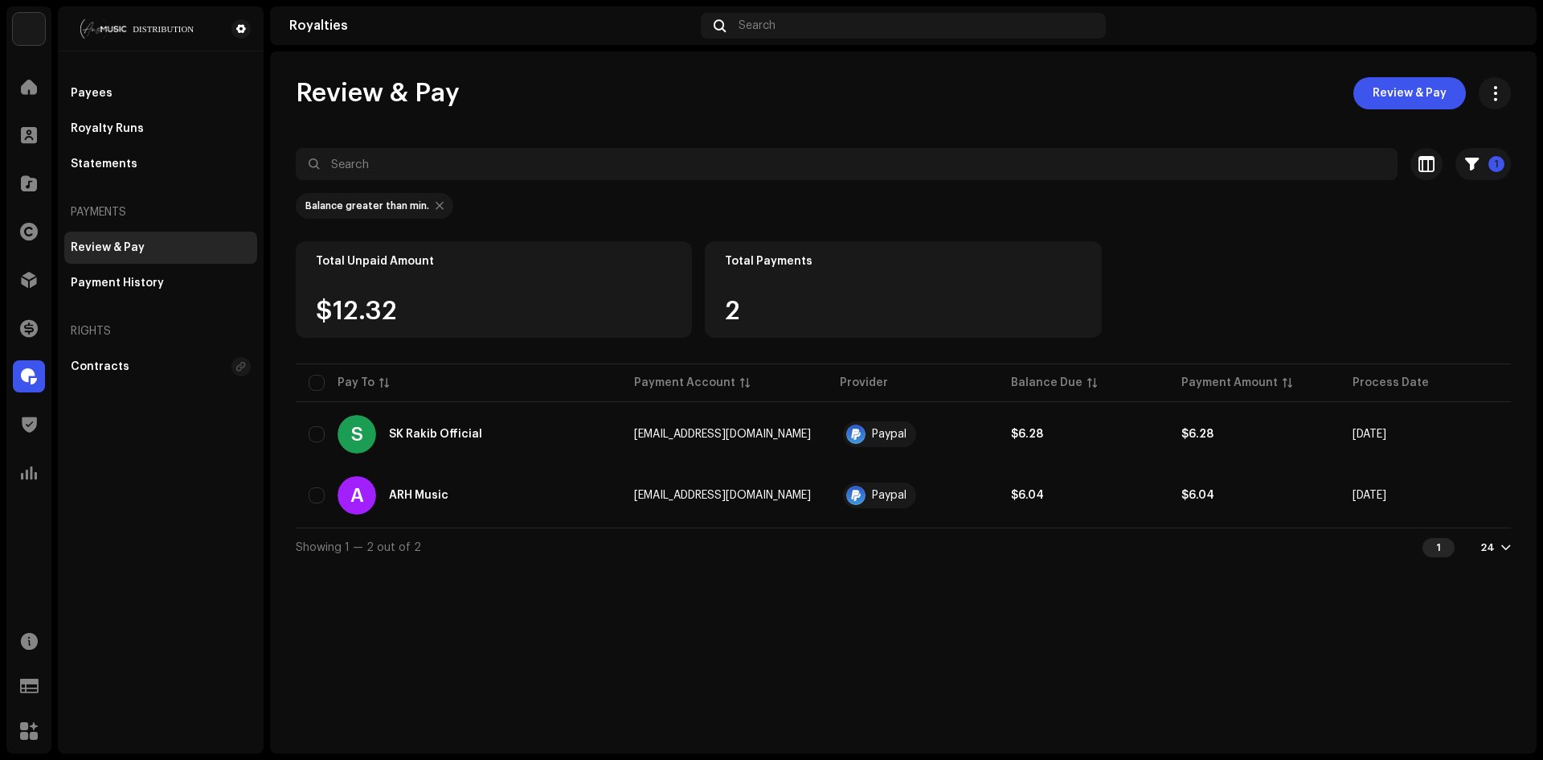
click at [472, 399] on div "Review & Pay [PERSON_NAME] Official Payee ID 493056 Provider Email [EMAIL_ADDRE…" at bounding box center [771, 380] width 1543 height 760
click at [1406, 86] on span "Review & Pay" at bounding box center [1410, 93] width 74 height 32
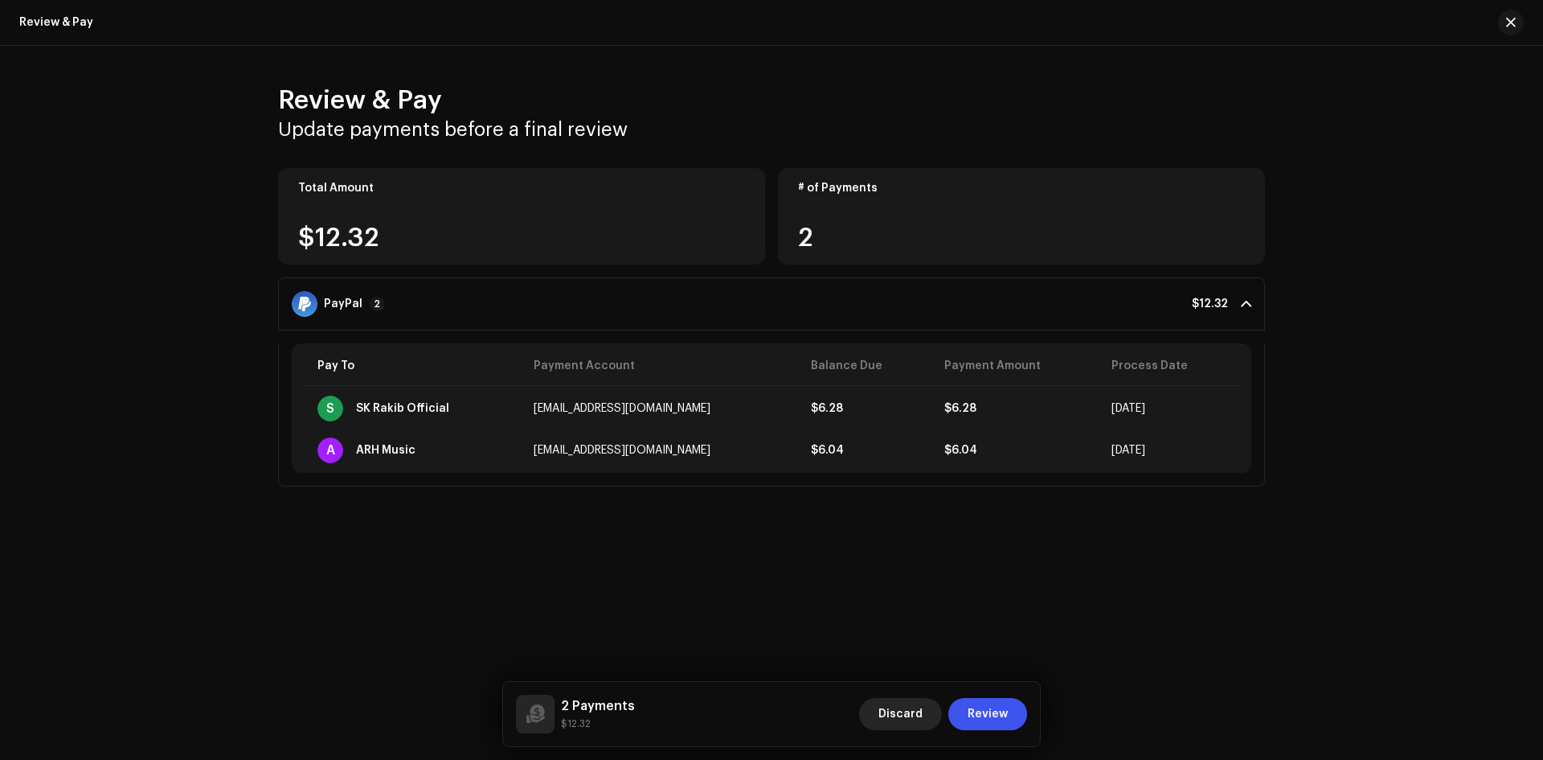
click at [918, 713] on span "Discard" at bounding box center [900, 714] width 44 height 32
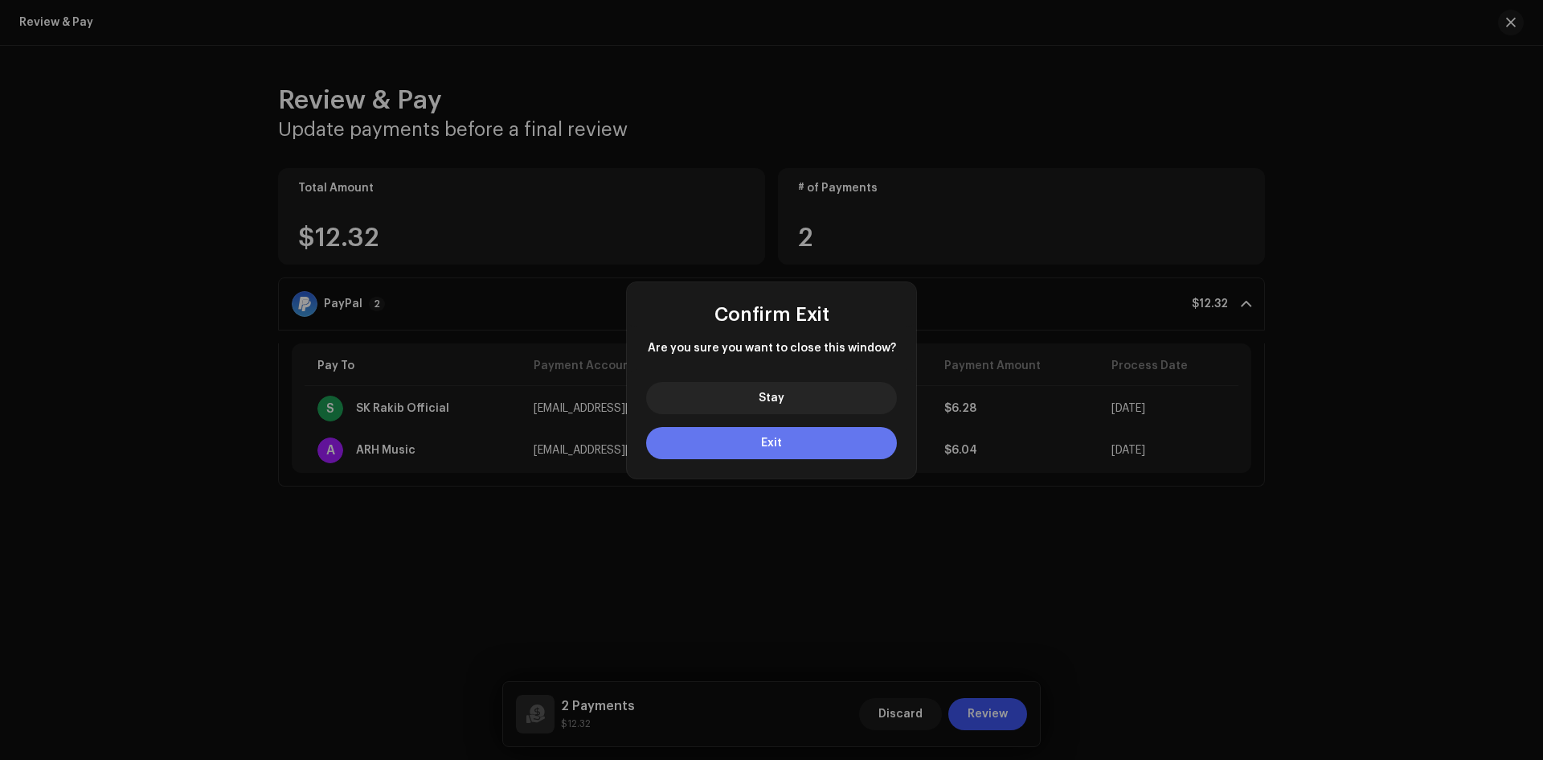
click at [727, 436] on button "Exit" at bounding box center [771, 443] width 251 height 32
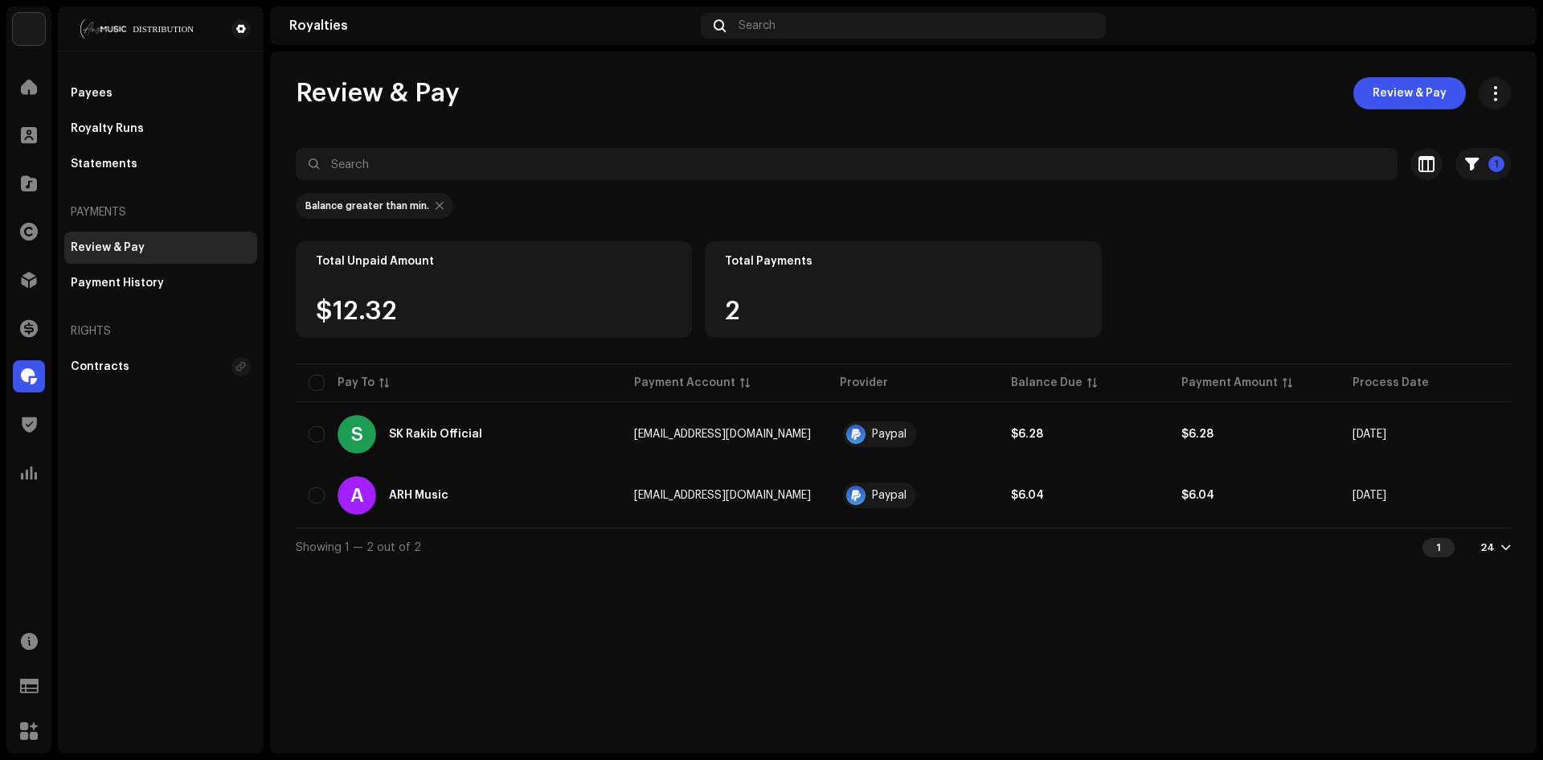
drag, startPoint x: 460, startPoint y: 182, endPoint x: 465, endPoint y: 171, distance: 12.6
click at [460, 182] on re-m-filter-chips "Balance greater than min." at bounding box center [903, 210] width 1215 height 61
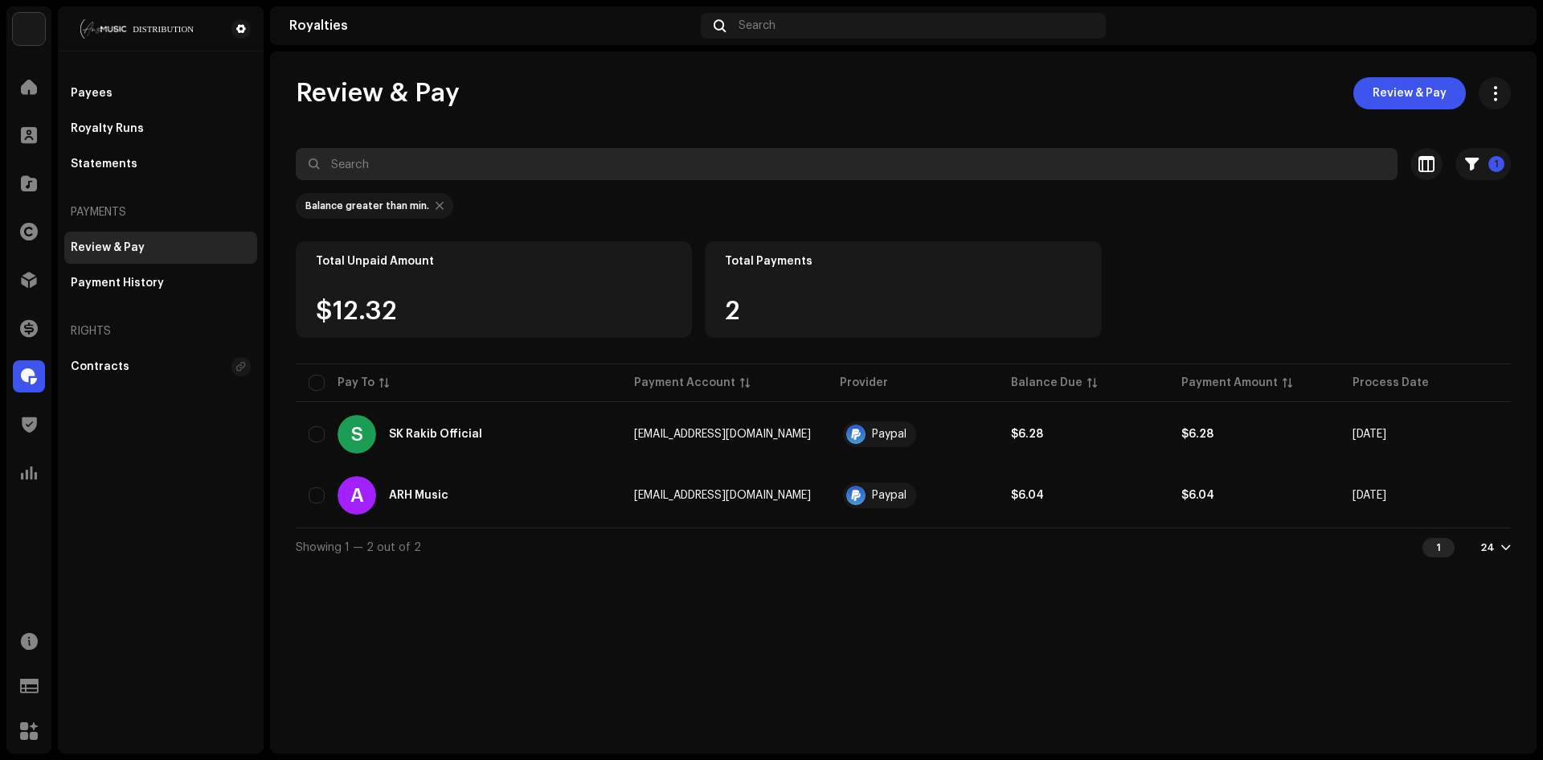
click at [467, 169] on input "text" at bounding box center [847, 164] width 1102 height 32
click at [428, 174] on input "text" at bounding box center [847, 164] width 1102 height 32
type input "kxzey"
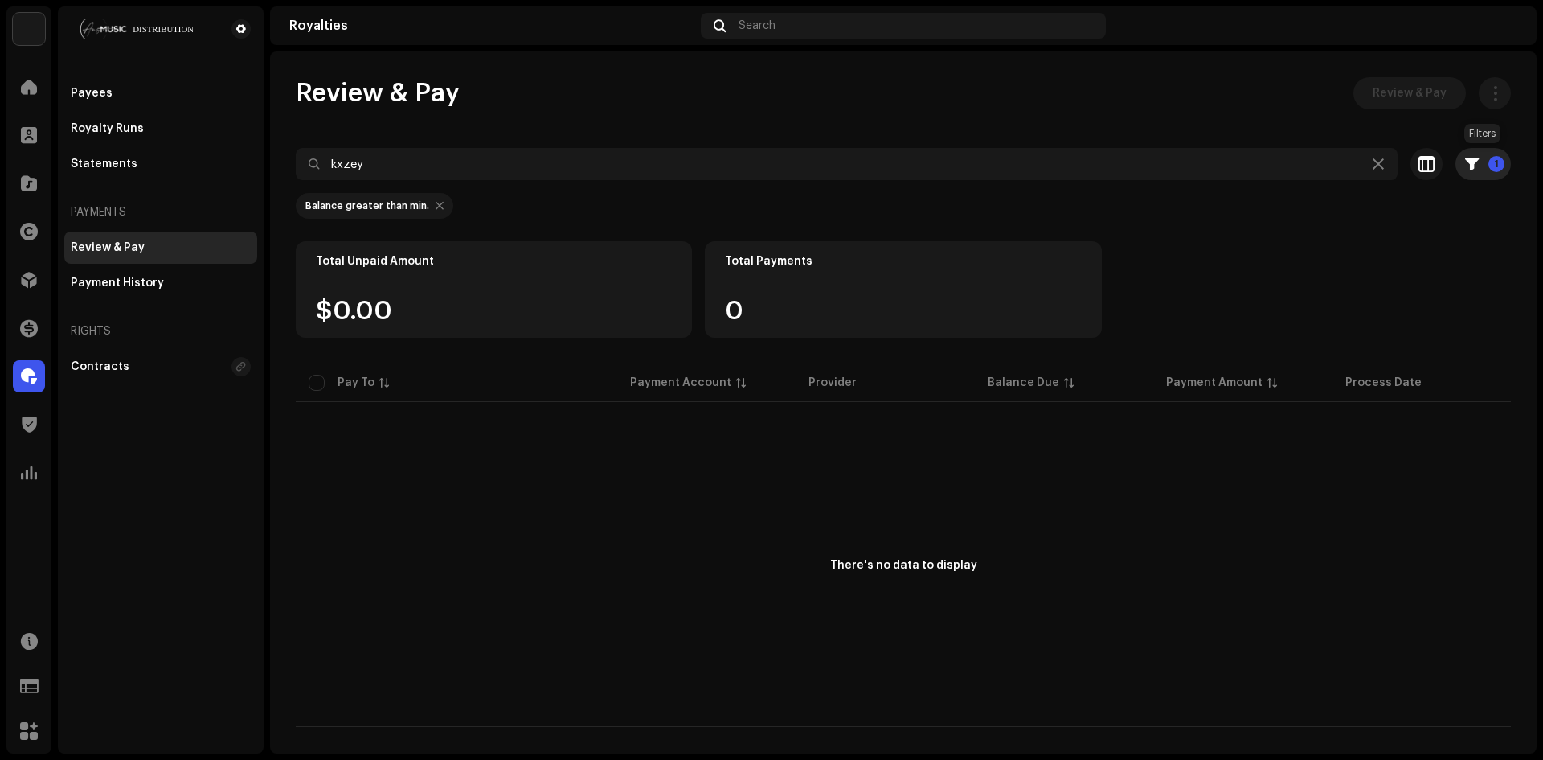
click at [1480, 165] on button "1" at bounding box center [1483, 164] width 55 height 32
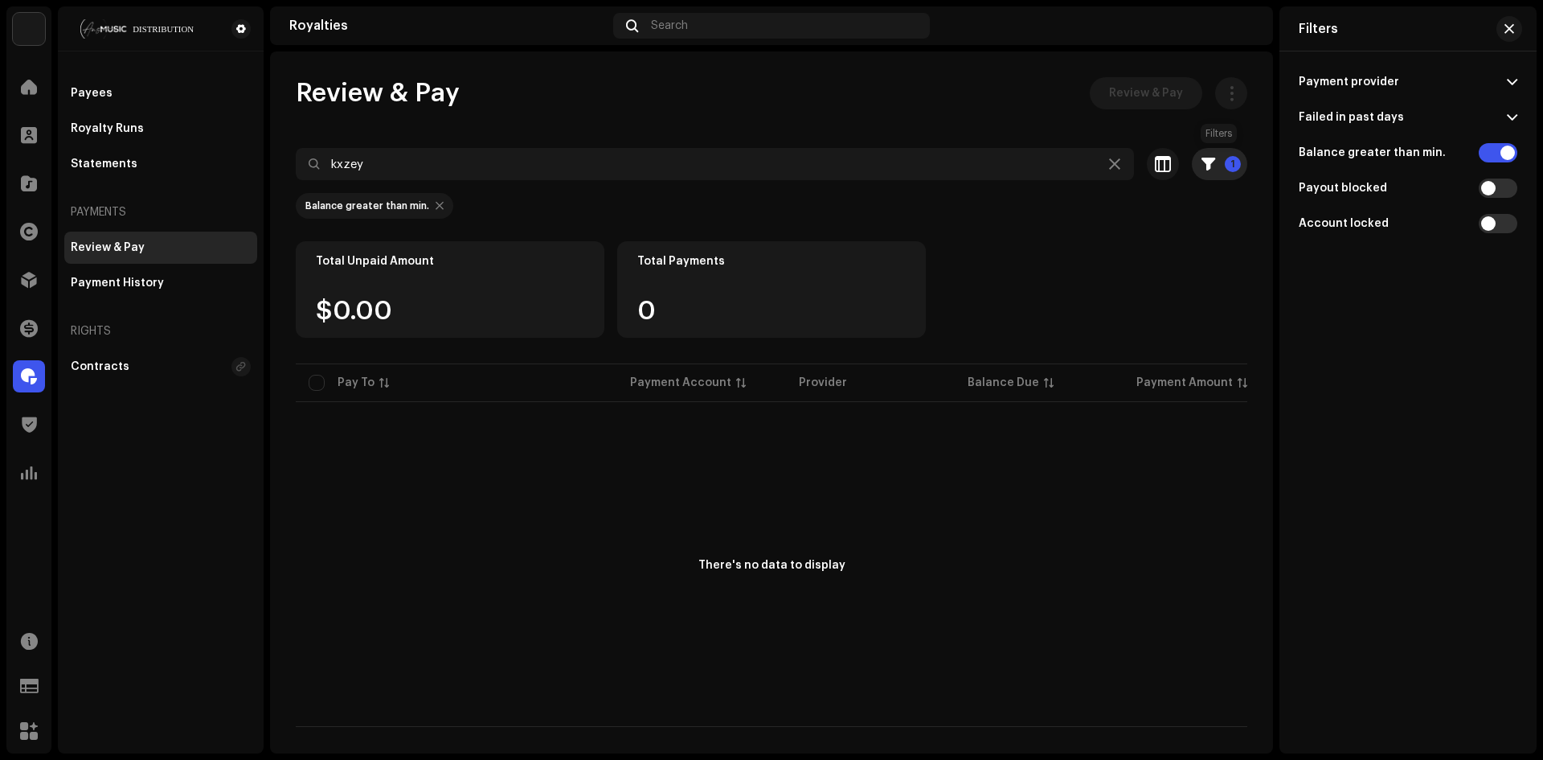
click at [1237, 169] on p-badge "1" at bounding box center [1233, 164] width 16 height 16
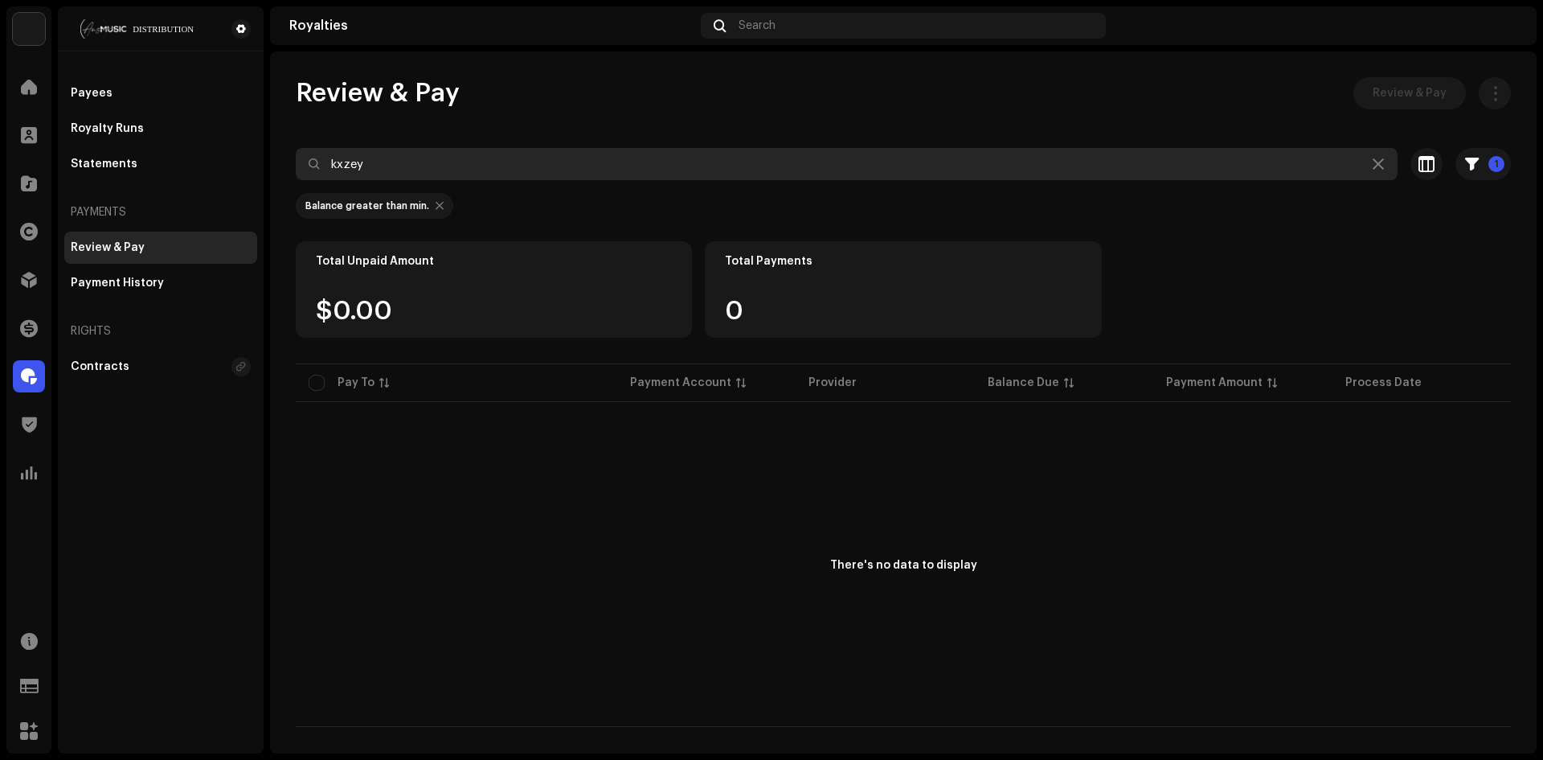
drag, startPoint x: 959, startPoint y: 179, endPoint x: 308, endPoint y: 162, distance: 651.2
click at [416, 168] on input "kxzey" at bounding box center [847, 164] width 1102 height 32
drag, startPoint x: 436, startPoint y: 159, endPoint x: 136, endPoint y: 152, distance: 300.7
click at [168, 154] on div "ANS Music Home Clients Catalog Rights Distribution Finance Royalties Trust & Sa…" at bounding box center [771, 380] width 1543 height 760
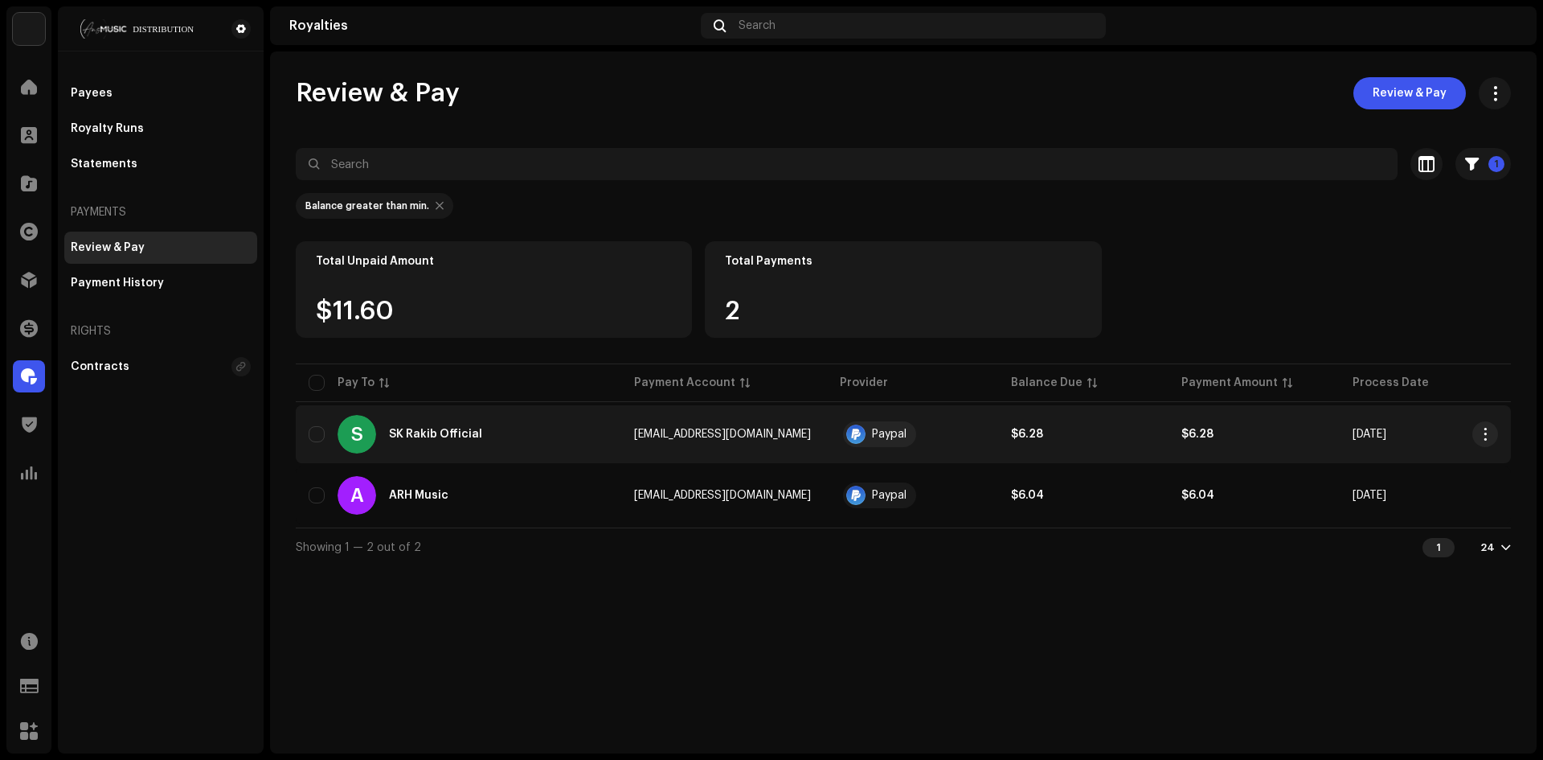
click at [502, 434] on div "S [PERSON_NAME] Official" at bounding box center [459, 434] width 300 height 39
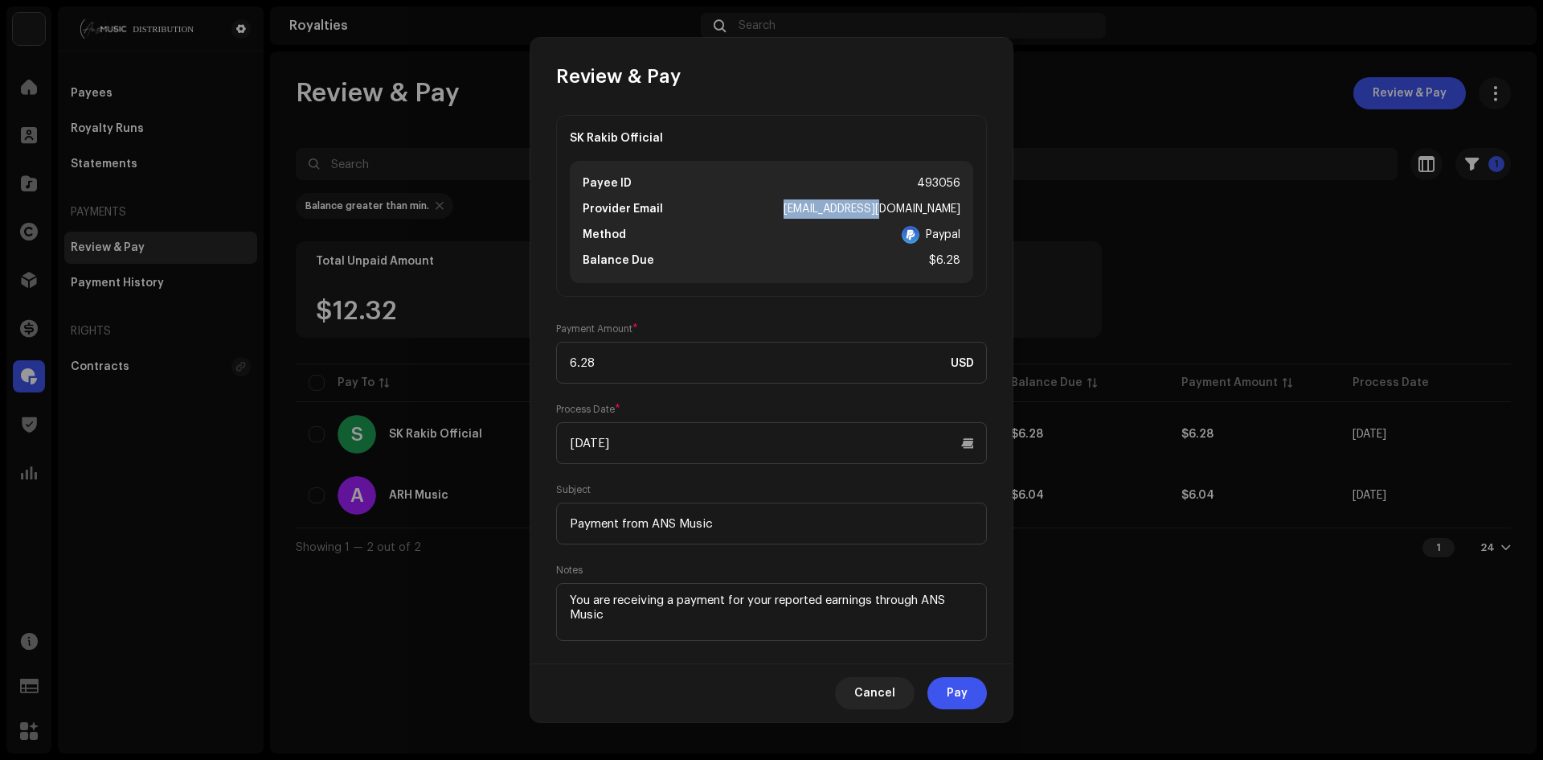
drag, startPoint x: 903, startPoint y: 203, endPoint x: 954, endPoint y: 207, distance: 51.6
click at [954, 207] on div "Payee ID 493056 Provider Email [EMAIL_ADDRESS][DOMAIN_NAME] Method Paypal Balan…" at bounding box center [771, 222] width 403 height 122
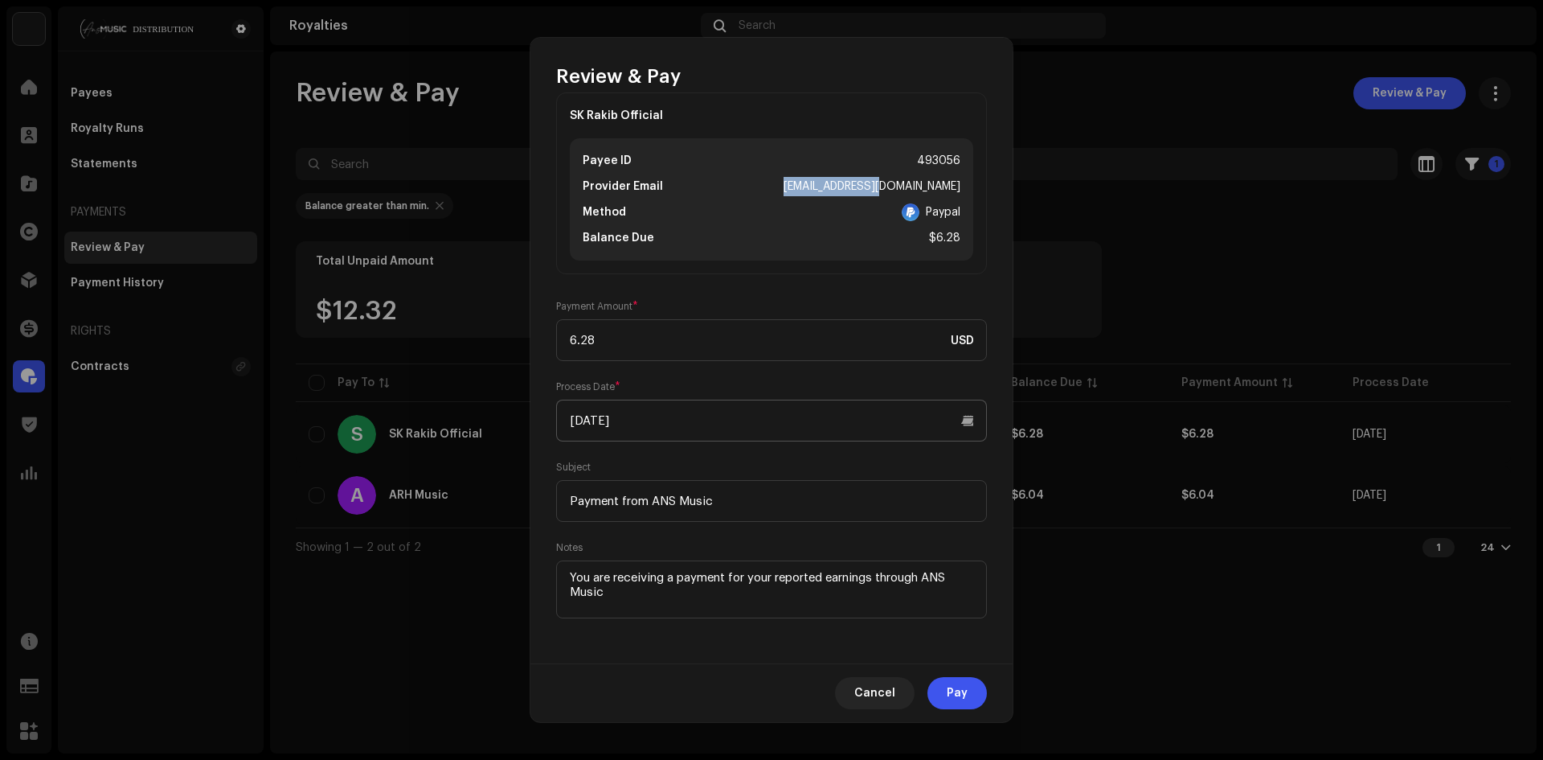
scroll to position [26, 0]
click at [859, 682] on span "Cancel" at bounding box center [874, 693] width 41 height 32
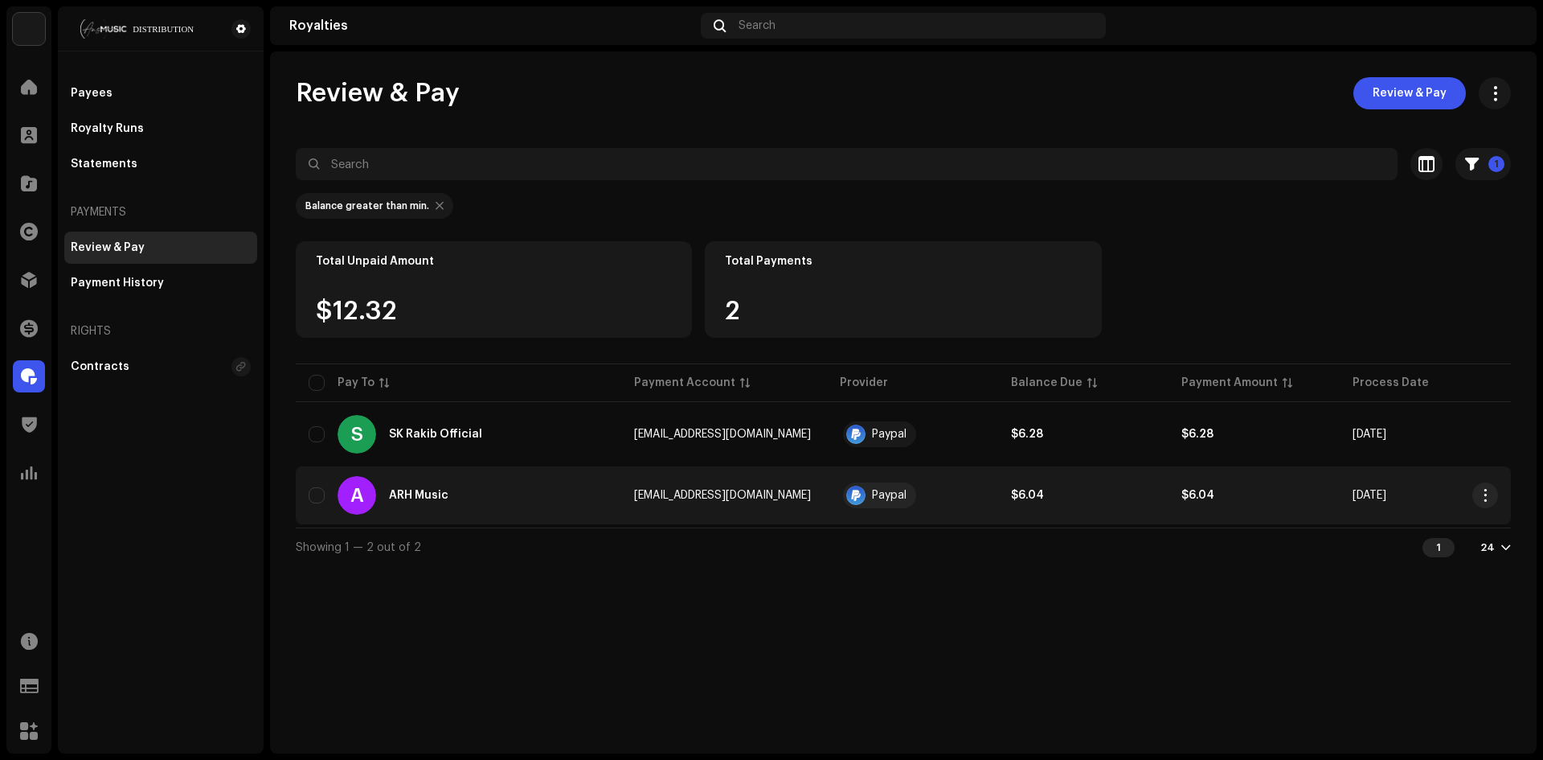
click at [619, 488] on td "A ARH Music" at bounding box center [459, 495] width 326 height 58
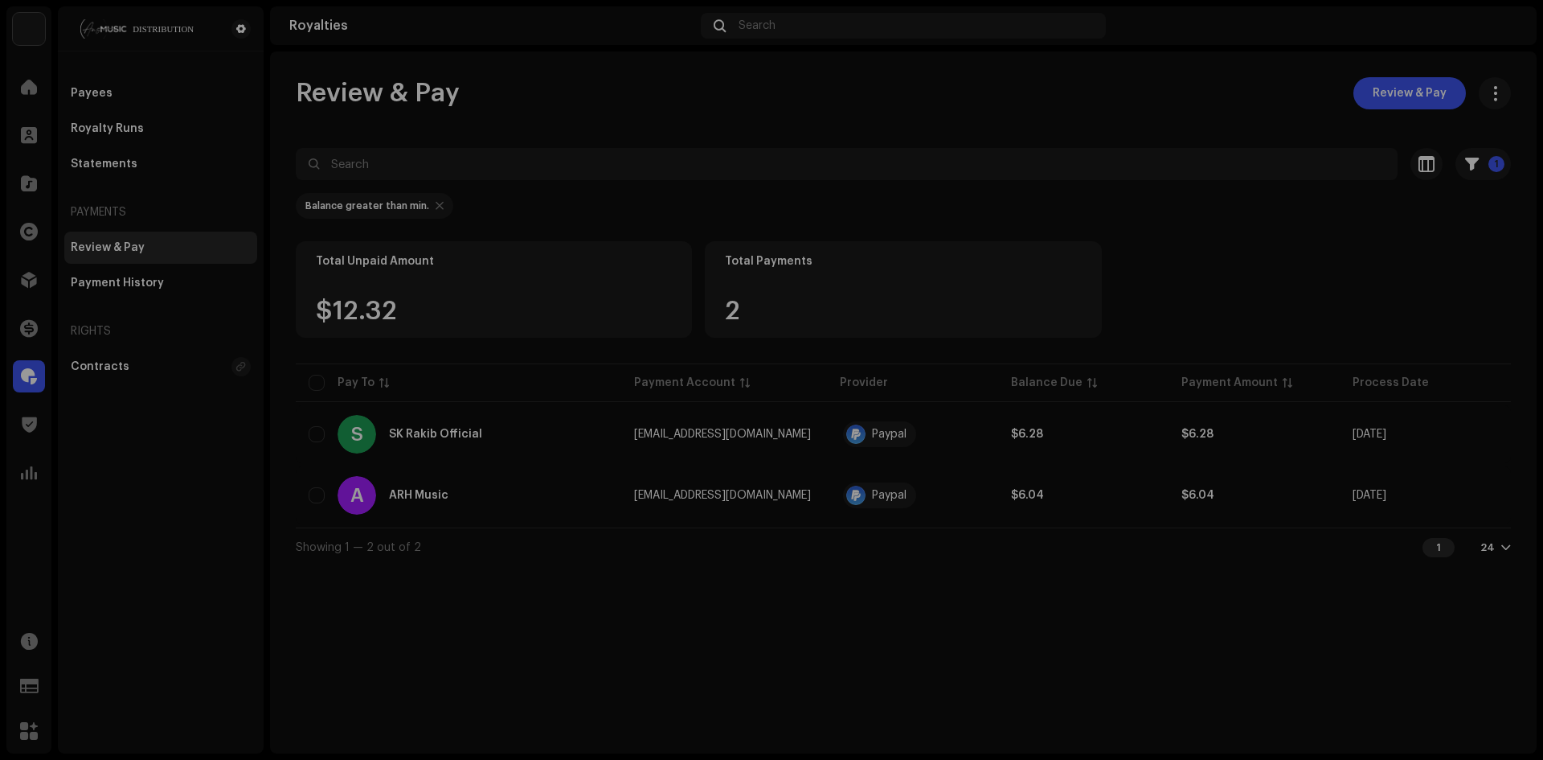
click at [414, 386] on div "Review & Pay ARH Music Payee ID 485819 Provider Email [EMAIL_ADDRESS][DOMAIN_NA…" at bounding box center [771, 380] width 1543 height 760
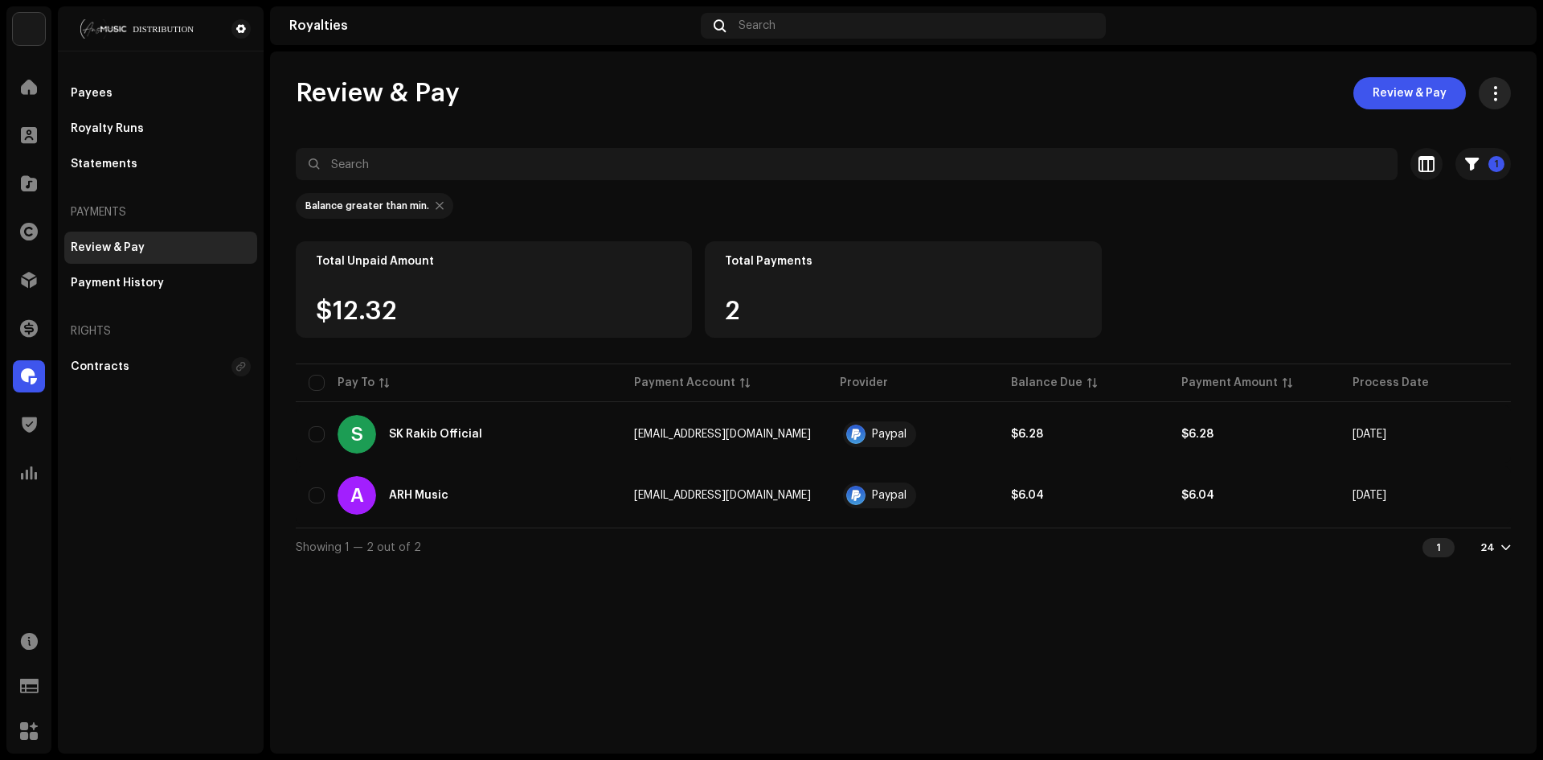
click at [1485, 97] on button "button" at bounding box center [1495, 93] width 32 height 32
click at [1484, 99] on button "button" at bounding box center [1495, 93] width 32 height 32
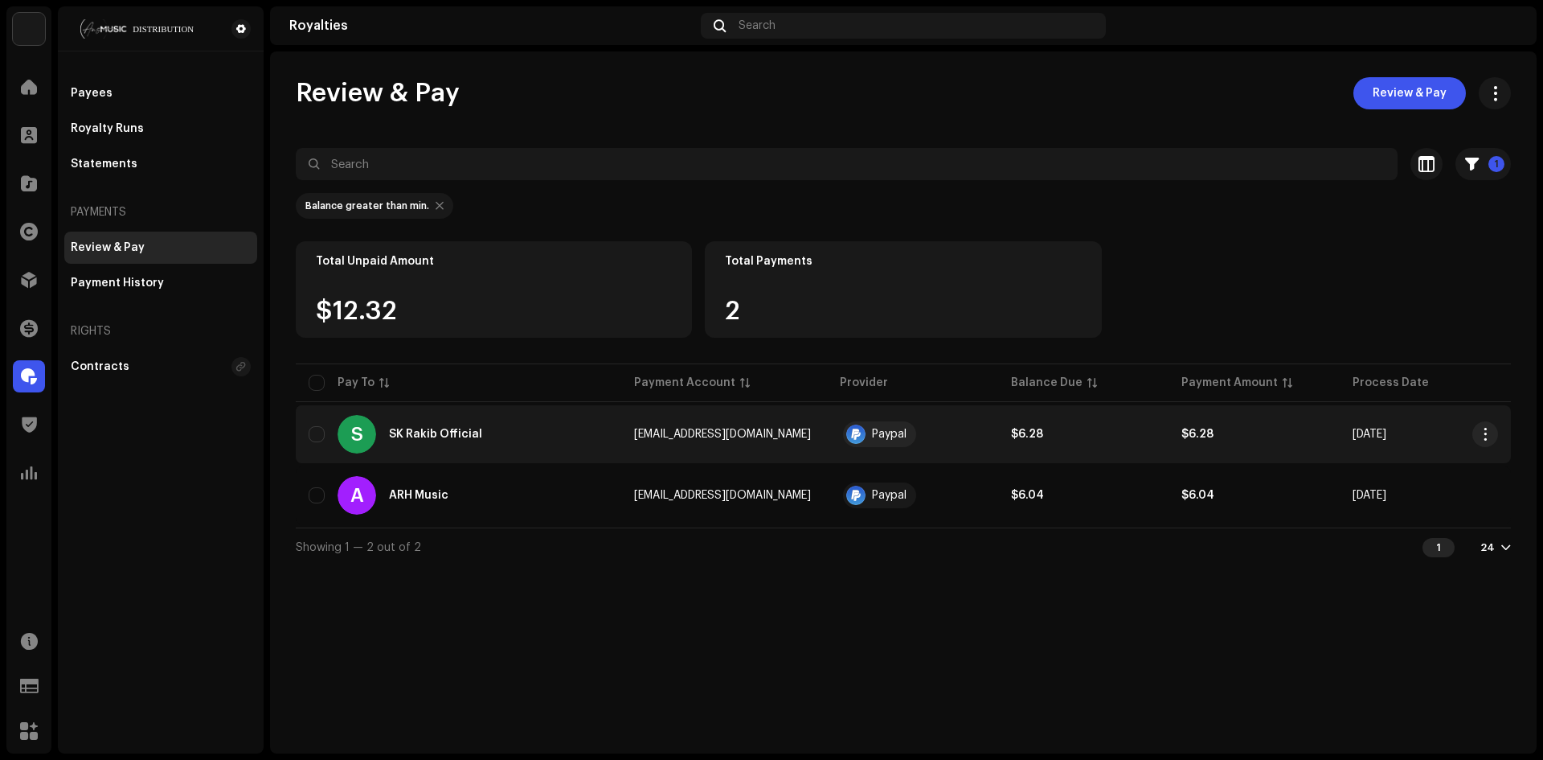
click at [1480, 420] on td "[DATE]" at bounding box center [1425, 434] width 171 height 58
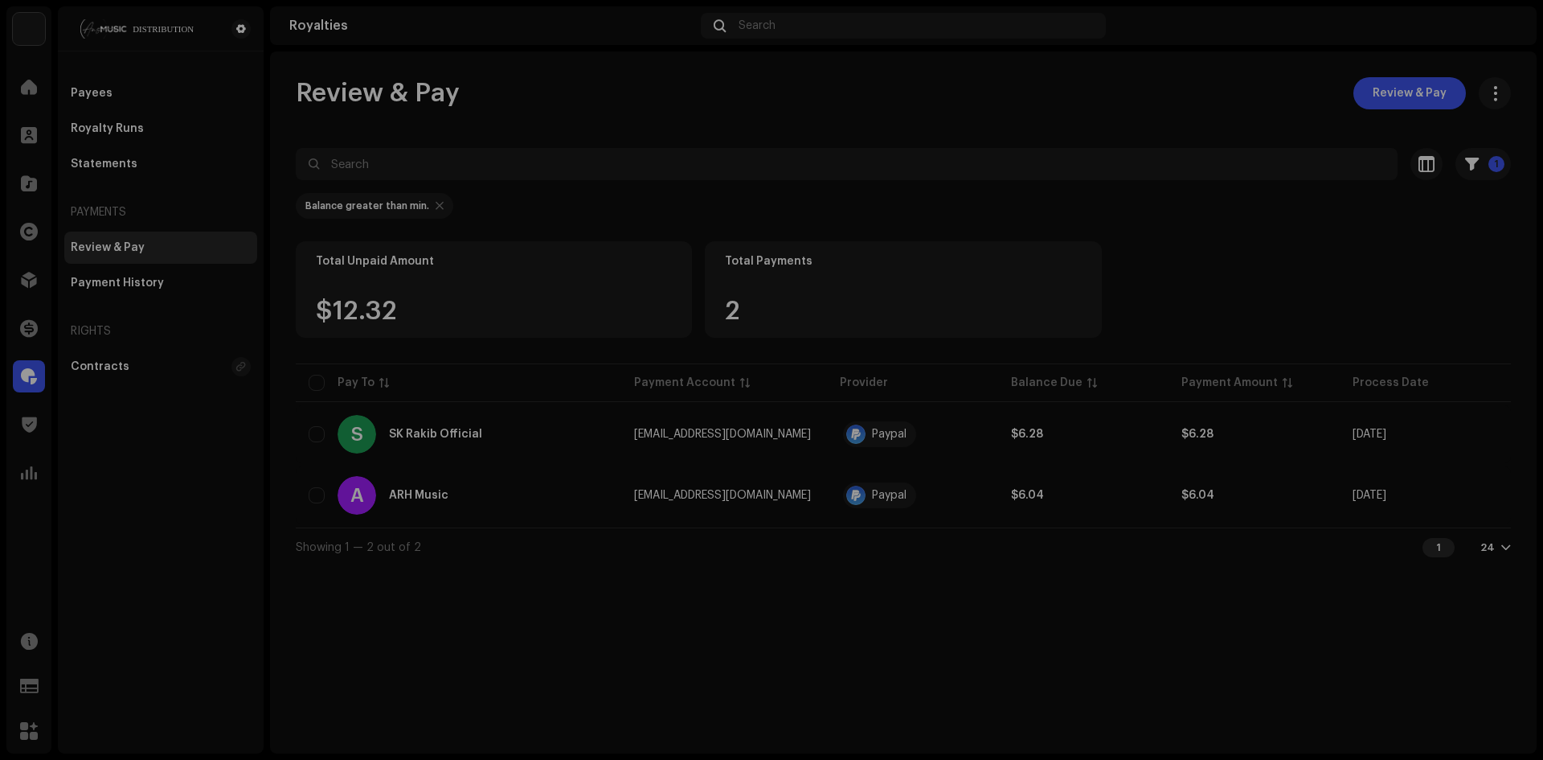
click at [1479, 433] on div "Review & Pay [PERSON_NAME] Official Payee ID 493056 Provider Email [EMAIL_ADDRE…" at bounding box center [771, 380] width 1543 height 760
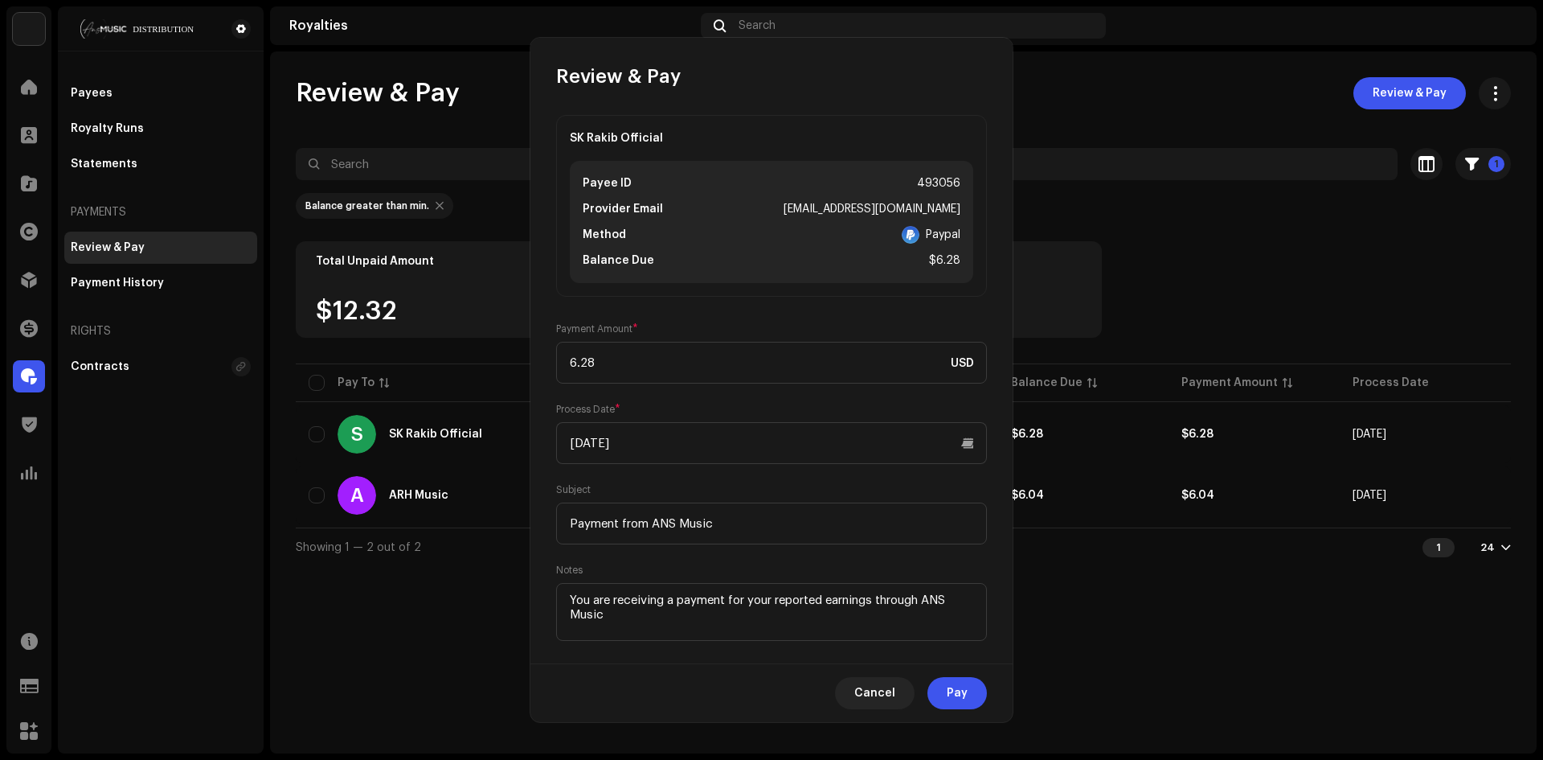
click at [1480, 433] on span "button" at bounding box center [1486, 434] width 12 height 13
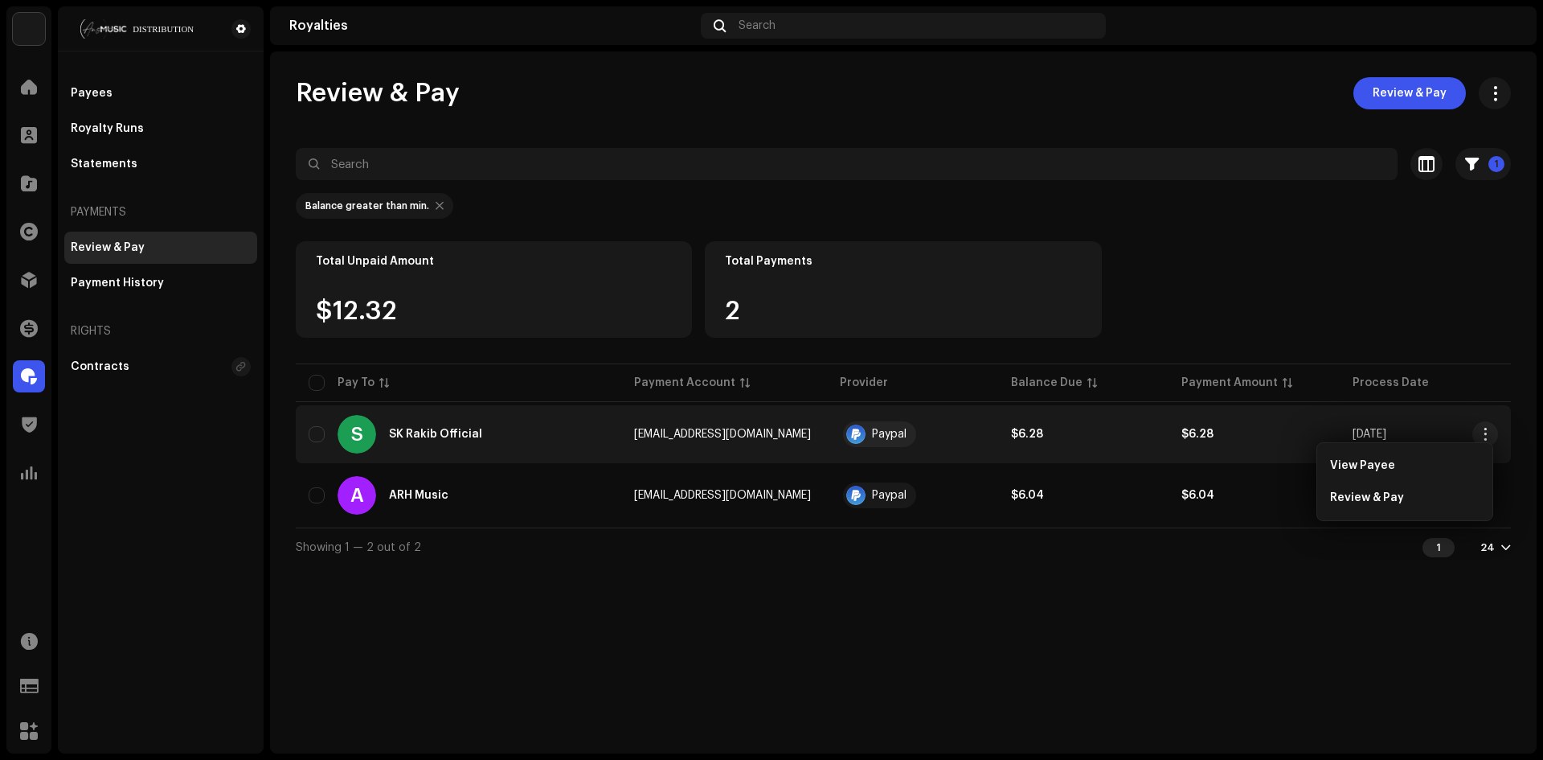
click at [1480, 433] on span "button" at bounding box center [1486, 434] width 12 height 13
click at [1478, 433] on button "button" at bounding box center [1485, 434] width 26 height 26
click at [1360, 478] on div "View Payee" at bounding box center [1410, 470] width 162 height 32
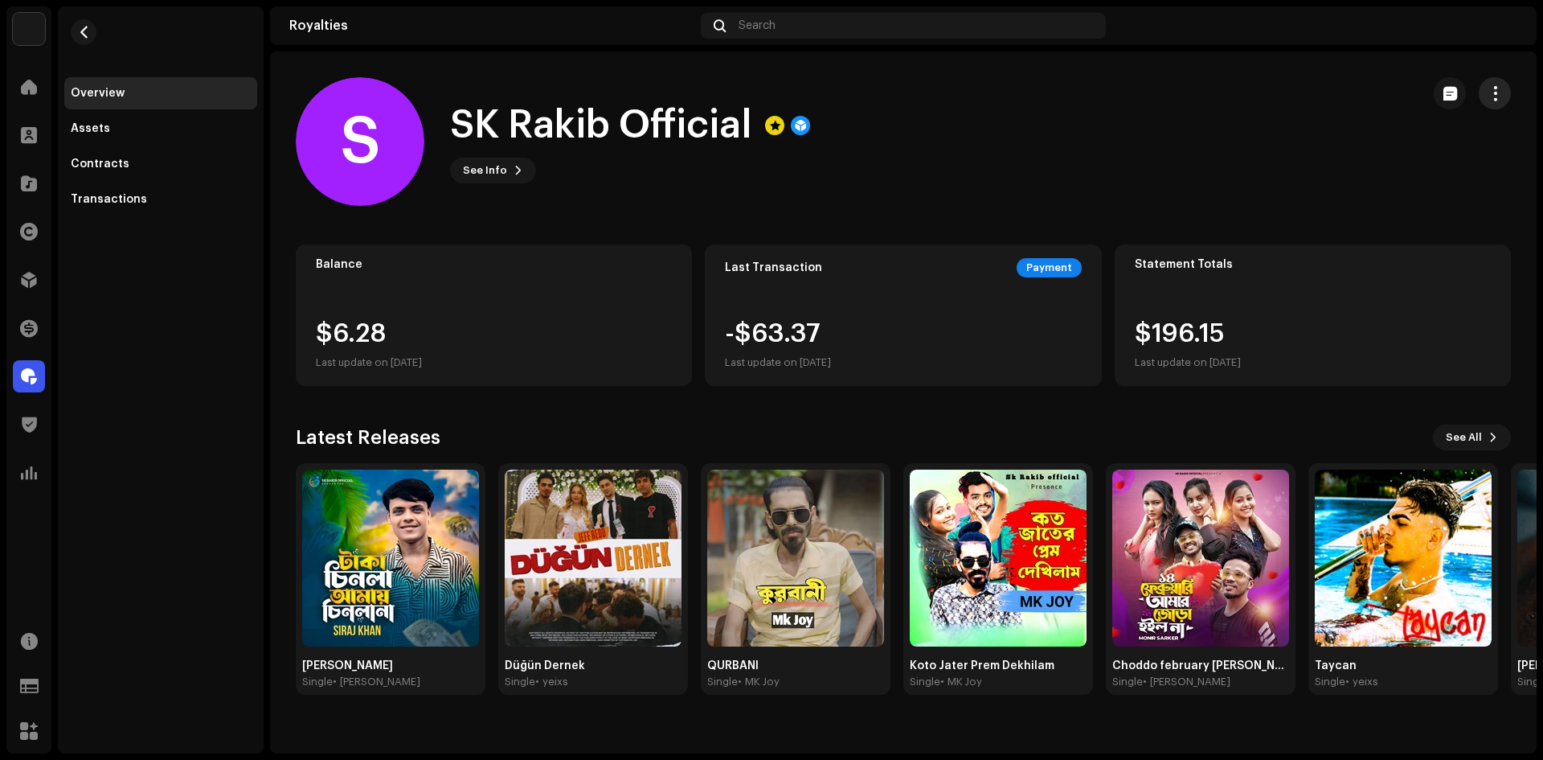
click at [1480, 89] on button "button" at bounding box center [1495, 93] width 32 height 32
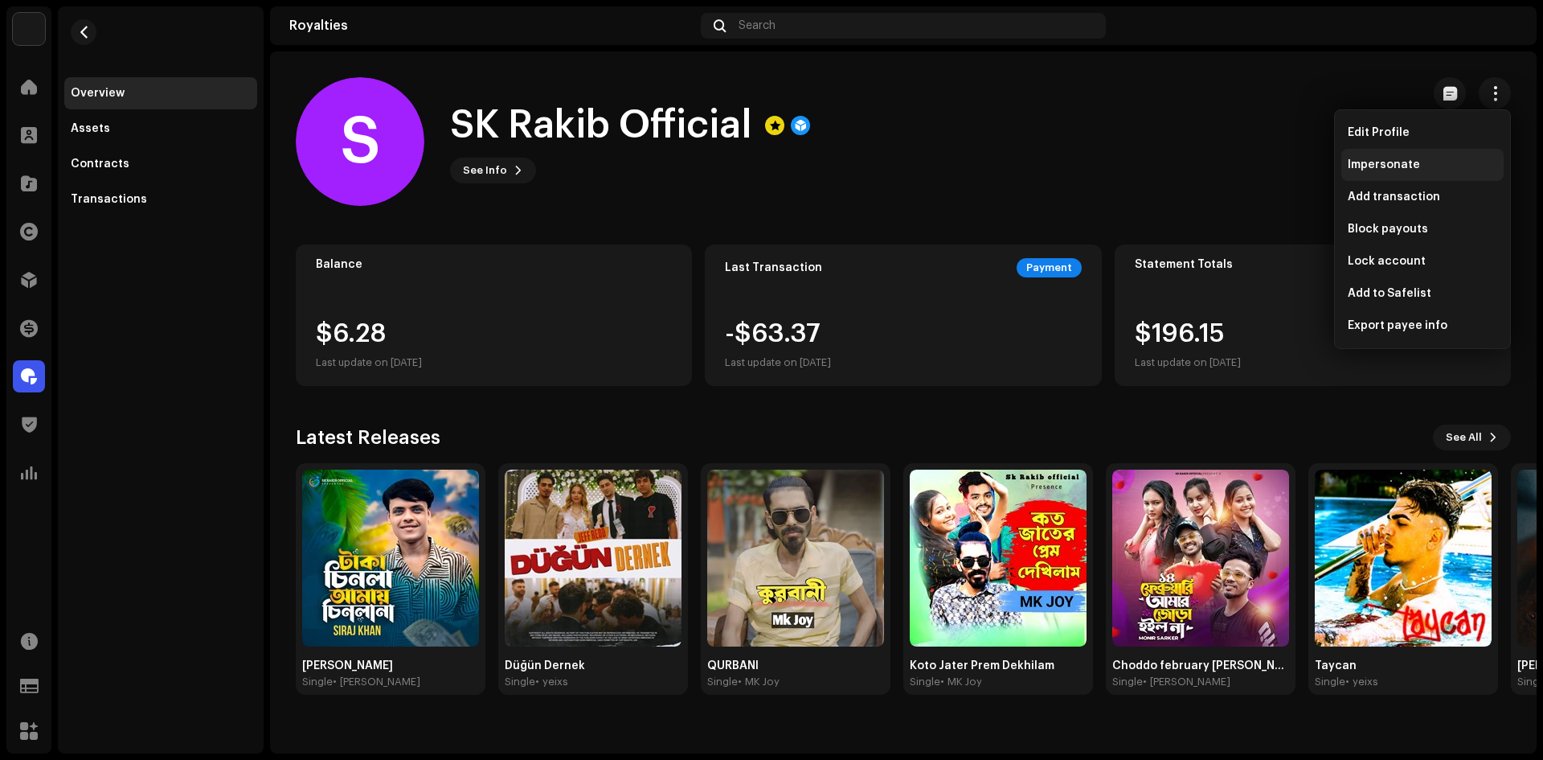
click at [1389, 166] on span "Impersonate" at bounding box center [1384, 164] width 72 height 13
